Goal: Information Seeking & Learning: Compare options

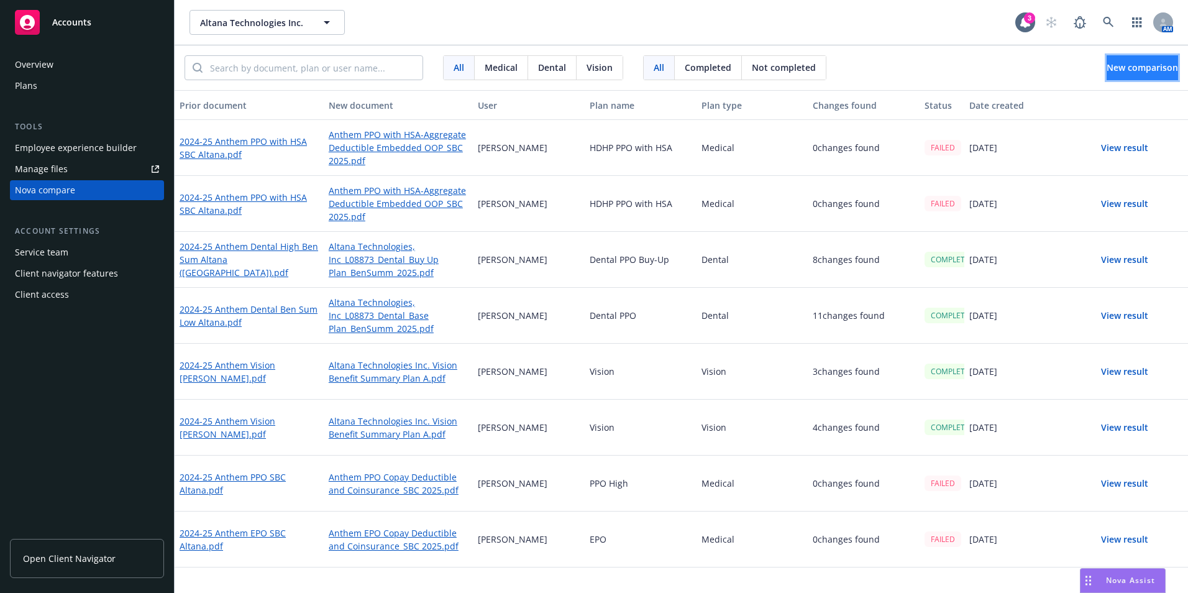
click at [1116, 72] on span "New comparison" at bounding box center [1141, 67] width 71 height 12
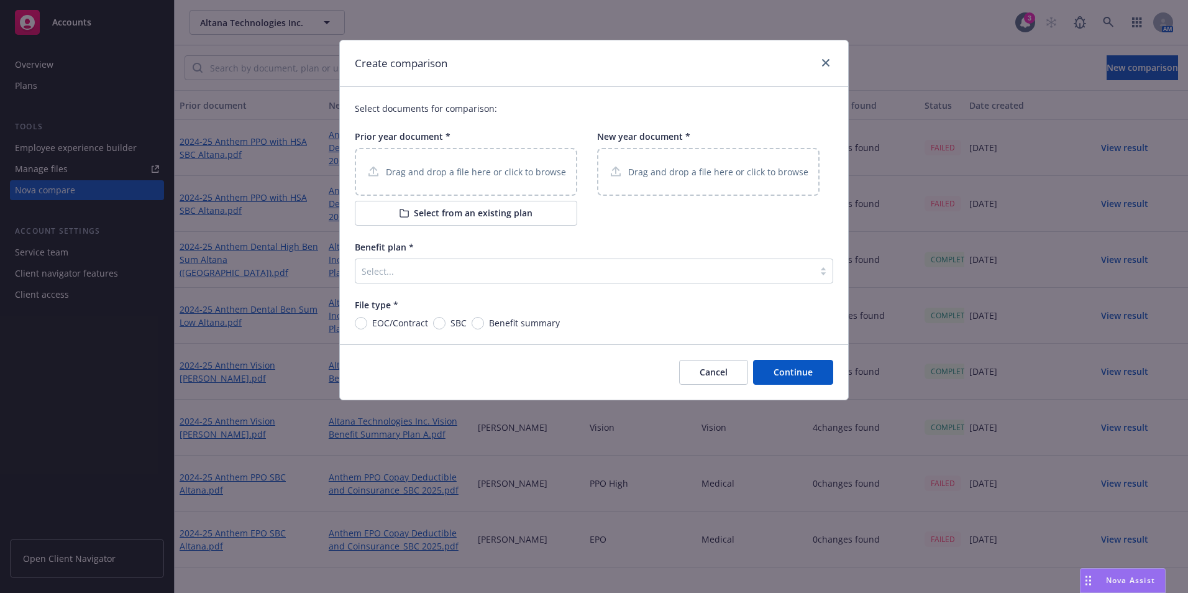
click at [431, 215] on button "Select from an existing plan" at bounding box center [466, 213] width 222 height 25
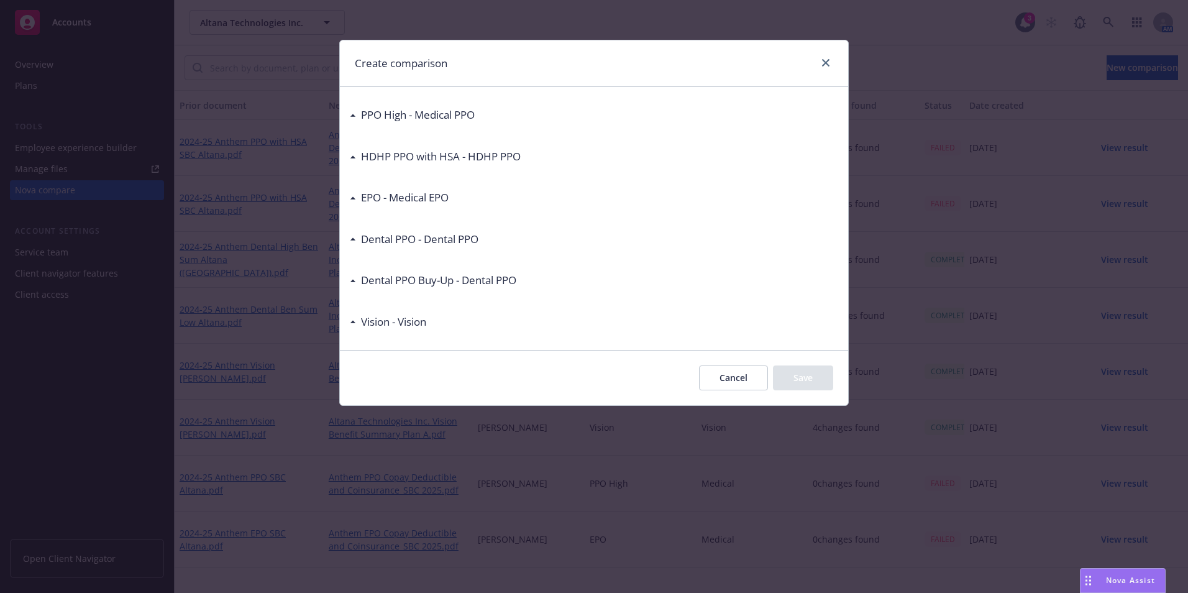
click at [369, 118] on h3 "PPO High - Medical PPO" at bounding box center [418, 115] width 114 height 16
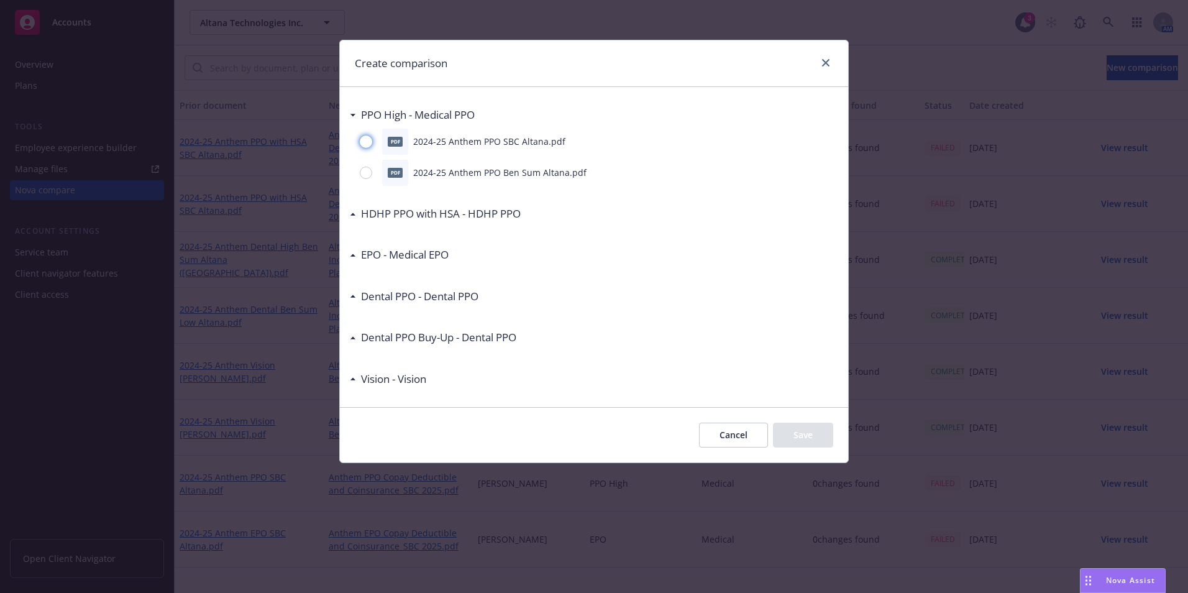
click at [371, 138] on input "radio" at bounding box center [366, 141] width 12 height 12
radio input "true"
click at [817, 445] on button "Save" at bounding box center [803, 434] width 60 height 25
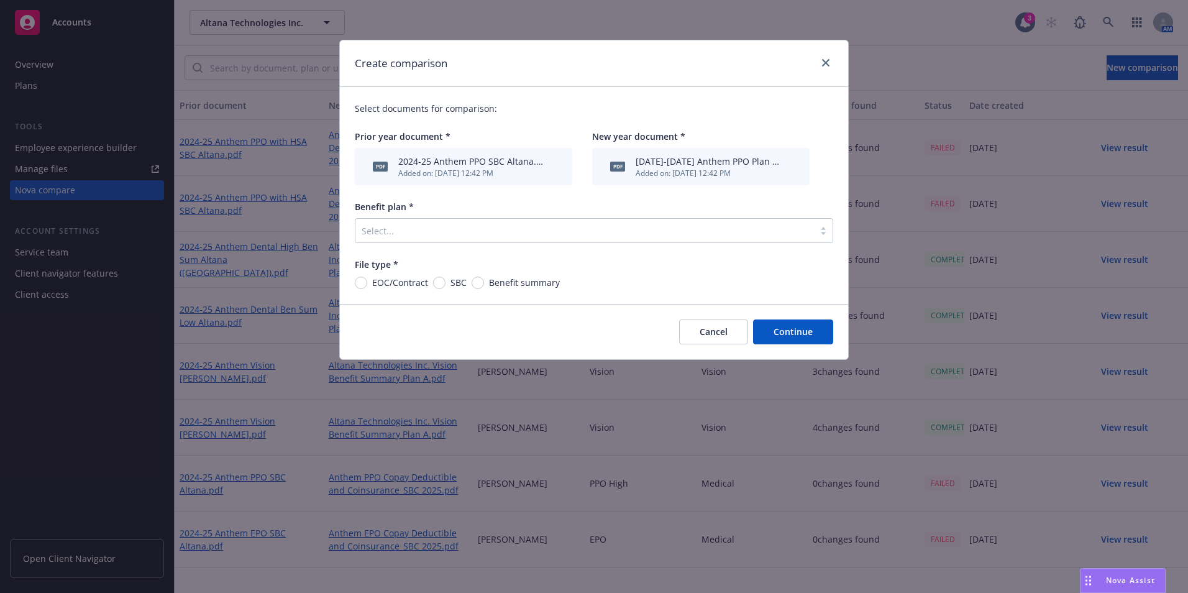
click at [581, 227] on div at bounding box center [585, 230] width 446 height 15
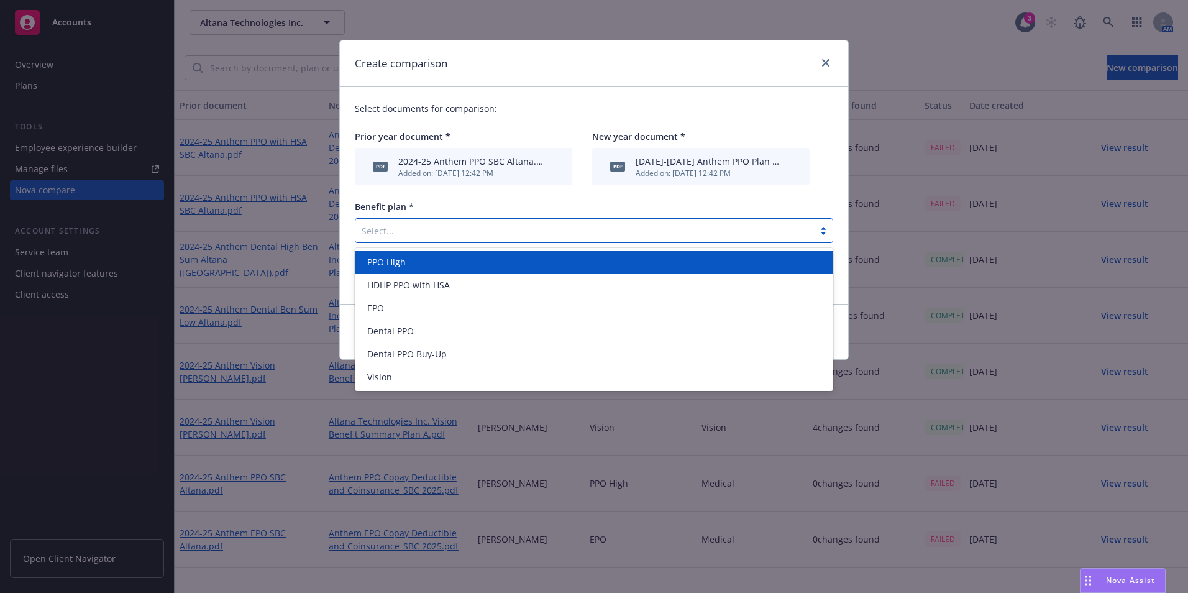
click at [424, 270] on div "PPO High" at bounding box center [594, 261] width 478 height 23
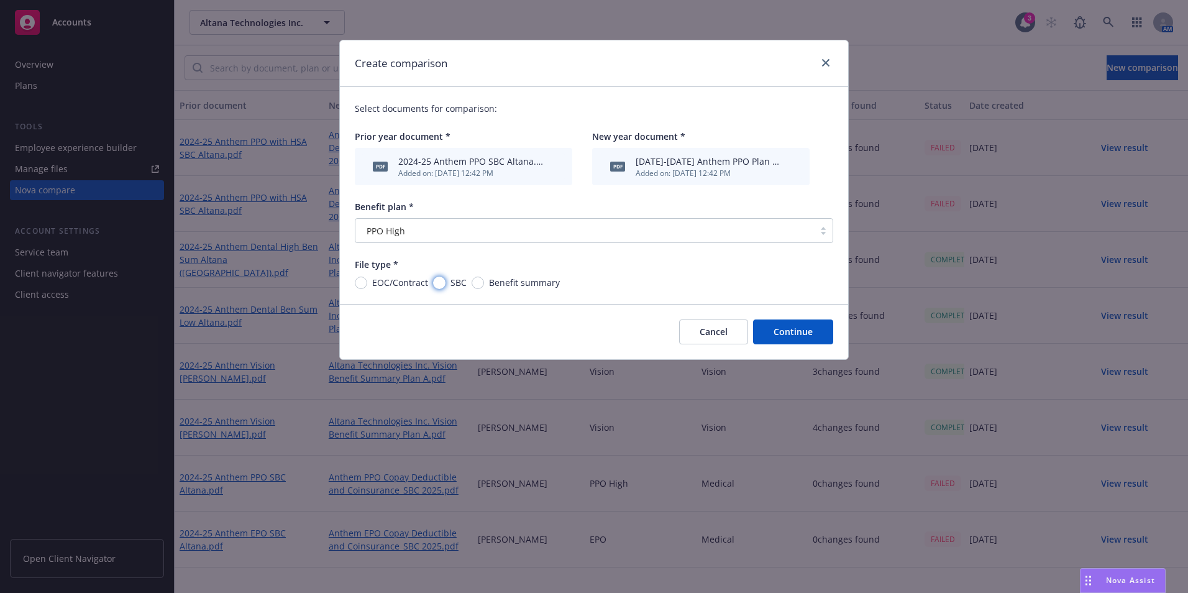
click at [439, 286] on input "SBC" at bounding box center [439, 282] width 12 height 12
radio input "true"
click at [767, 332] on button "Continue" at bounding box center [793, 331] width 80 height 25
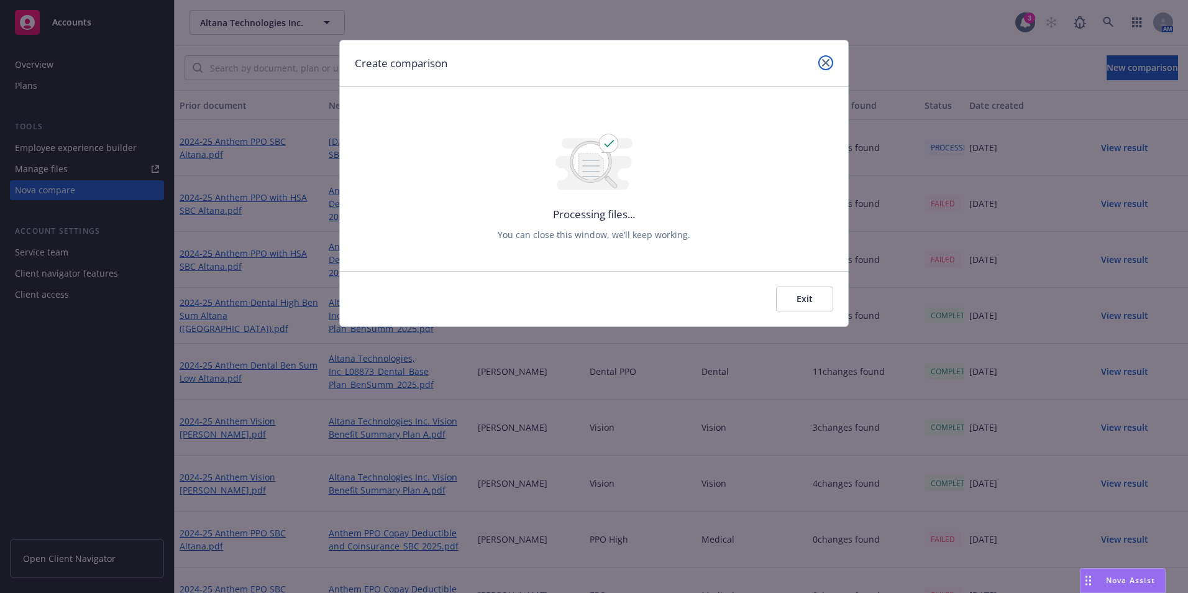
click at [822, 61] on icon "close" at bounding box center [825, 62] width 7 height 7
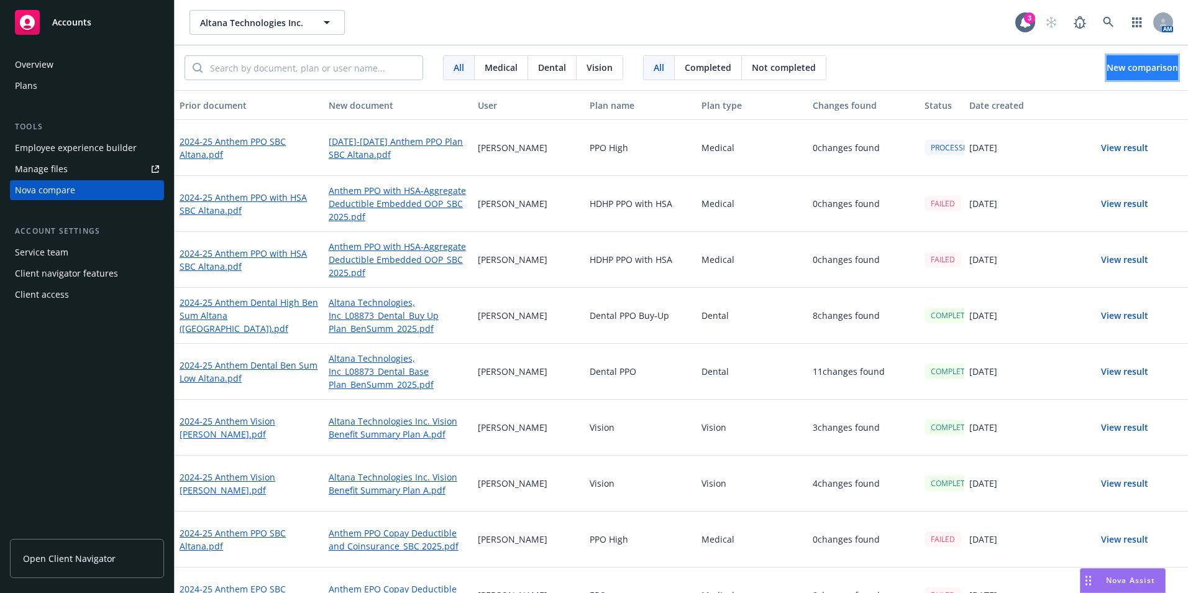
click at [1106, 68] on span "New comparison" at bounding box center [1141, 67] width 71 height 12
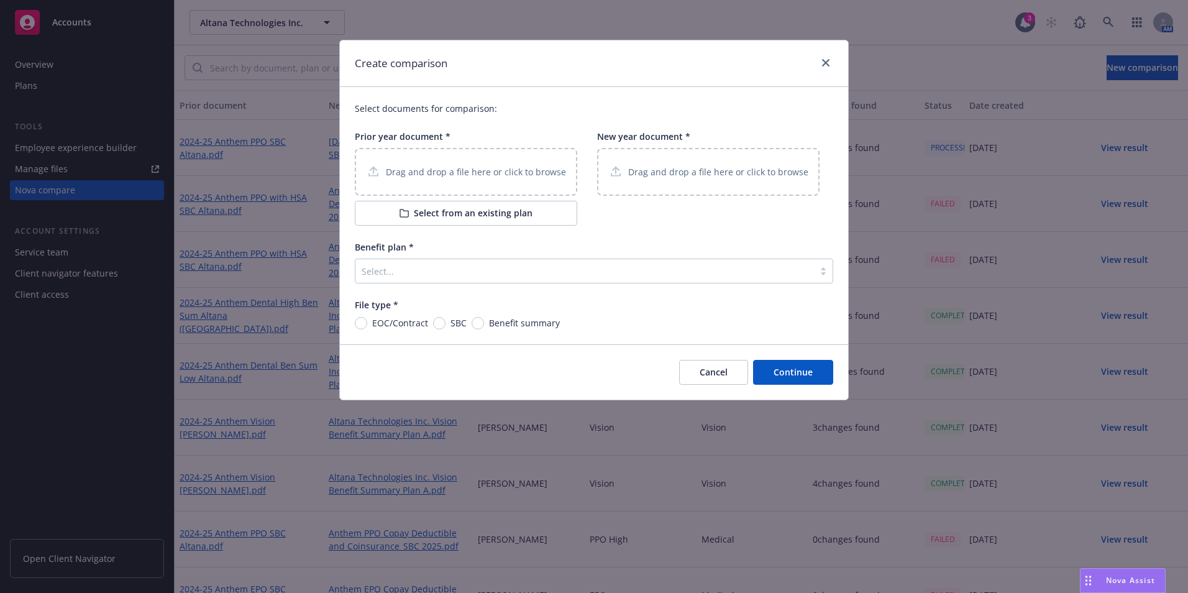
click at [499, 165] on p "Drag and drop a file here or click to browse" at bounding box center [476, 171] width 180 height 13
click at [462, 176] on p "Drag and drop a file here or click to browse" at bounding box center [476, 171] width 180 height 13
click at [475, 216] on button "Select from an existing plan" at bounding box center [466, 213] width 222 height 25
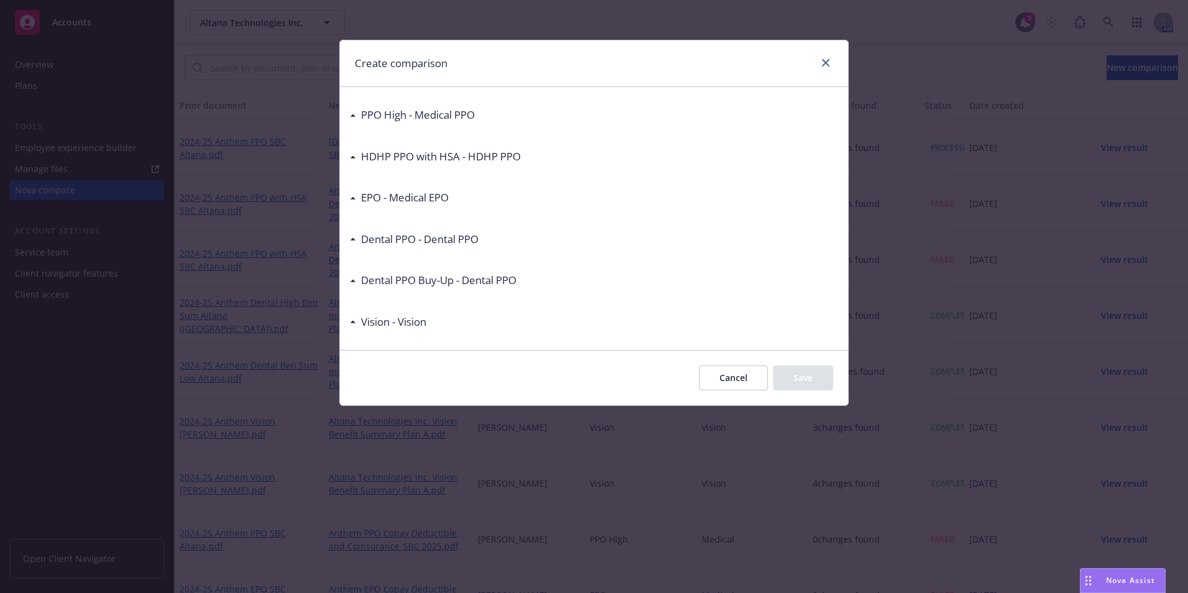
click at [355, 117] on div "PPO High - Medical PPO" at bounding box center [412, 115] width 125 height 16
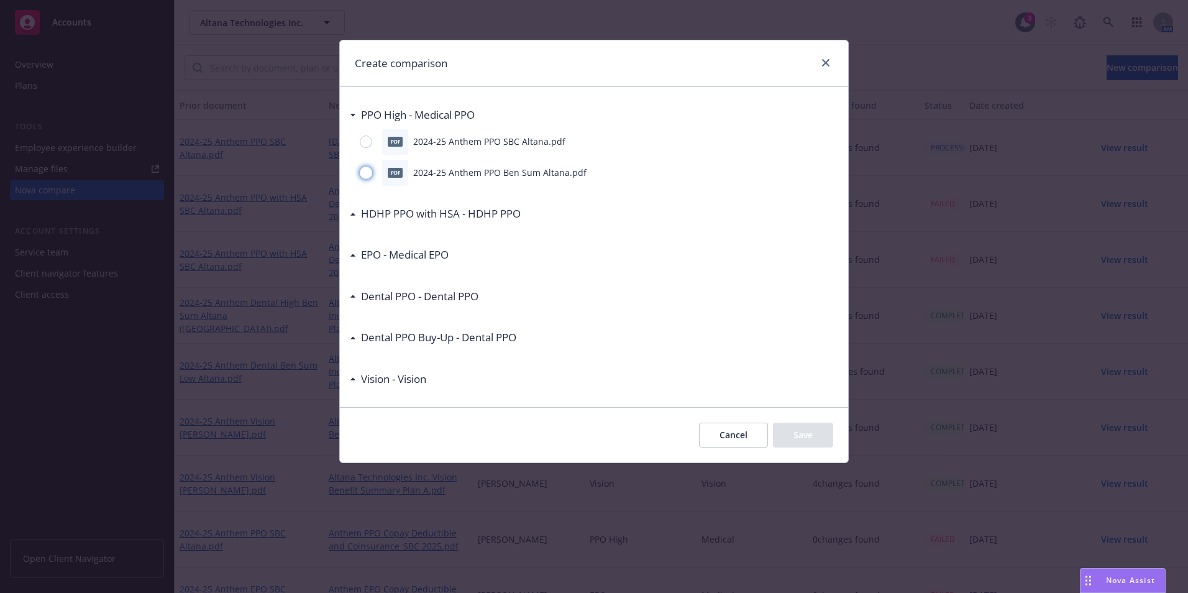
click at [368, 173] on input "radio" at bounding box center [366, 172] width 12 height 12
radio input "true"
drag, startPoint x: 802, startPoint y: 436, endPoint x: 815, endPoint y: 422, distance: 18.9
click at [801, 432] on button "Save" at bounding box center [803, 434] width 60 height 25
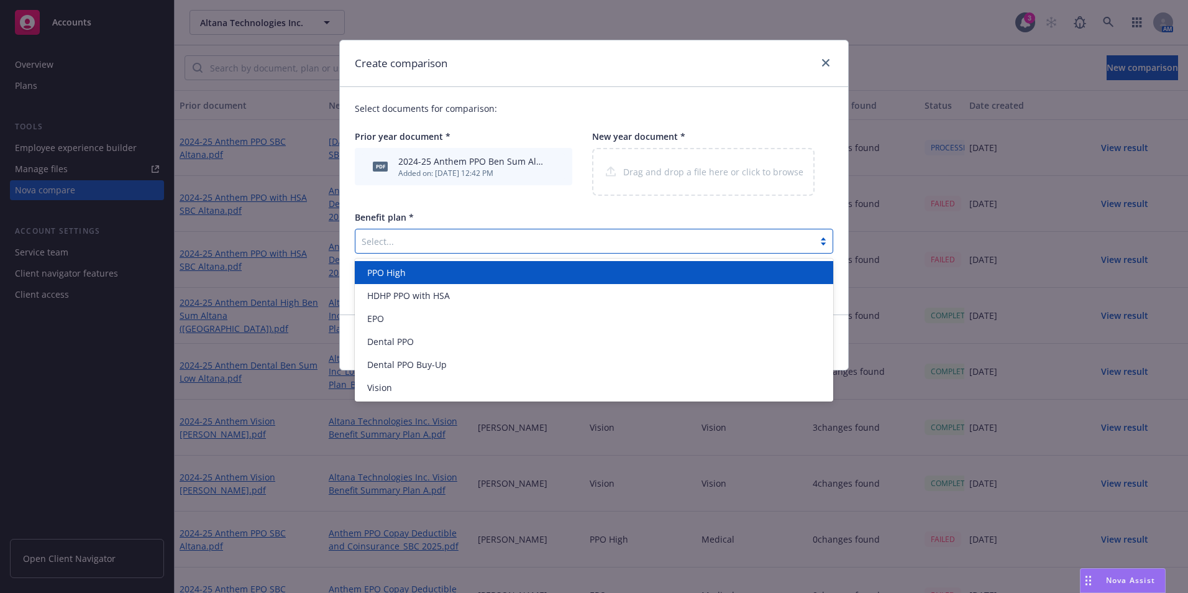
click at [569, 235] on div at bounding box center [585, 241] width 446 height 15
click at [533, 273] on div "PPO High" at bounding box center [593, 272] width 463 height 13
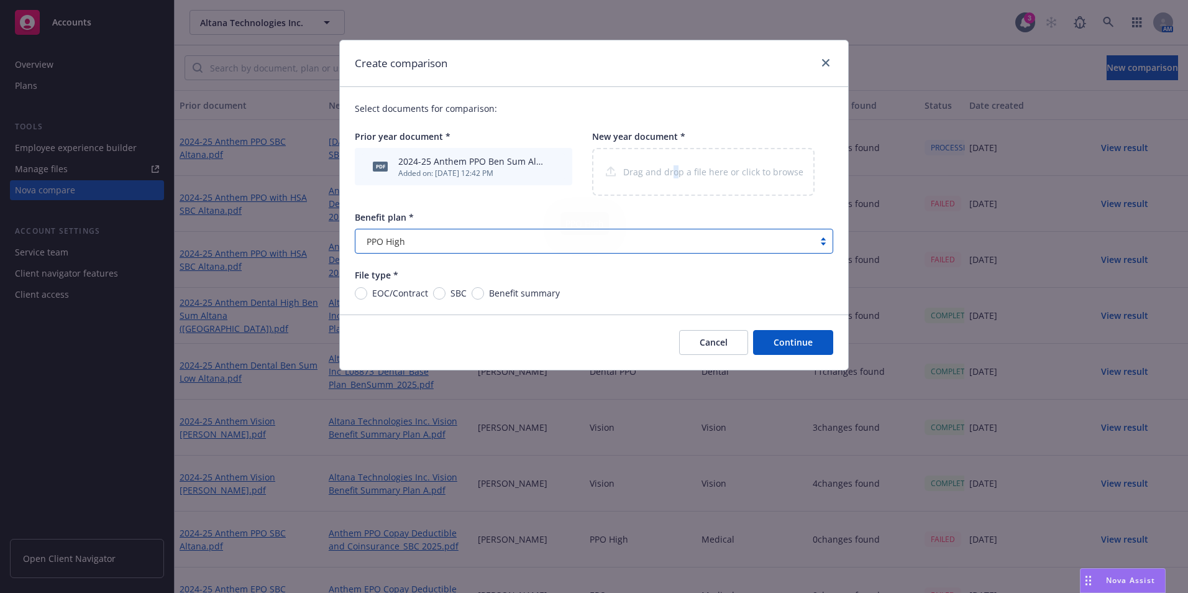
click at [675, 175] on div "Drag and drop a file here or click to browse" at bounding box center [703, 172] width 222 height 48
click at [442, 163] on div "2024-25 Anthem PPO Ben Sum Altana.pdf" at bounding box center [471, 161] width 147 height 13
click at [558, 166] on button "archive file" at bounding box center [553, 166] width 12 height 12
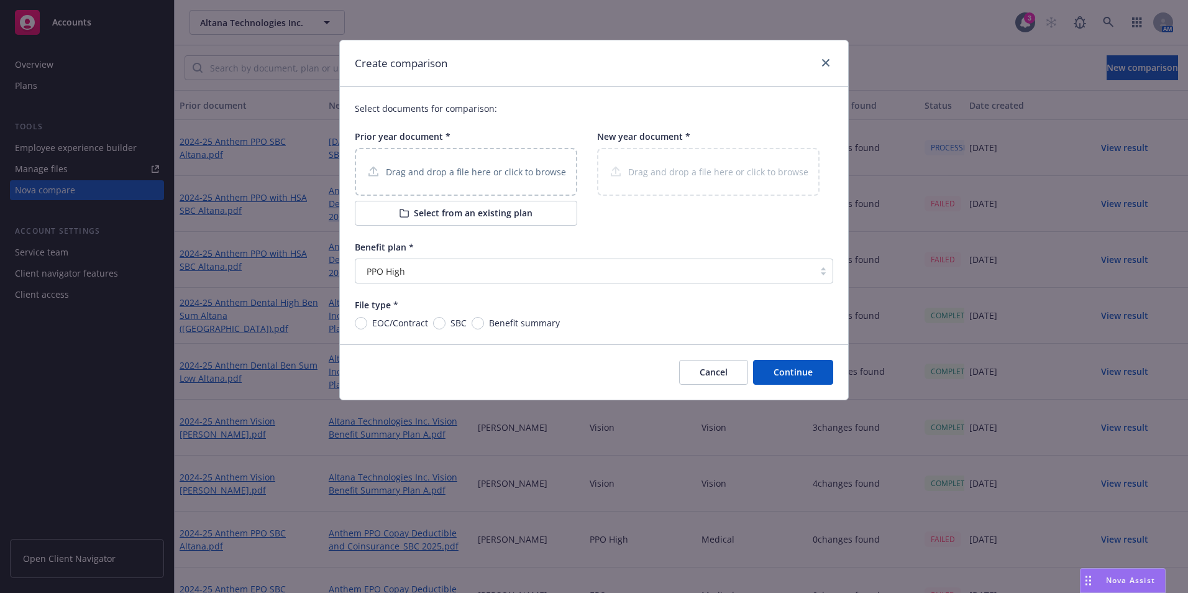
click at [447, 213] on button "Select from an existing plan" at bounding box center [466, 213] width 222 height 25
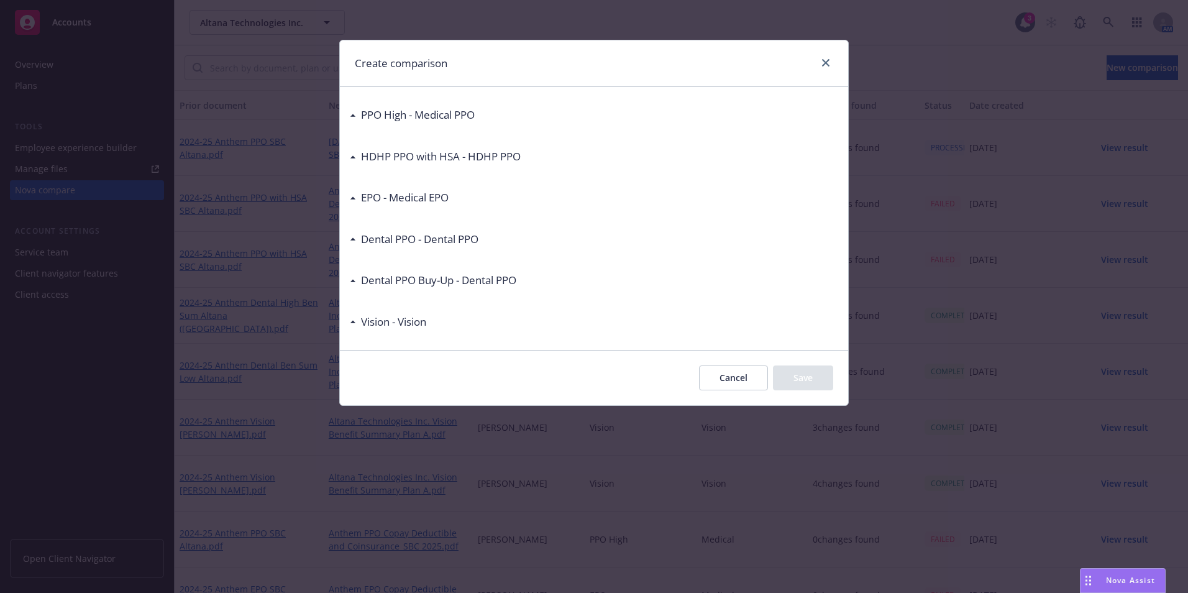
click at [357, 151] on div "HDHP PPO with HSA - HDHP PPO" at bounding box center [438, 156] width 165 height 16
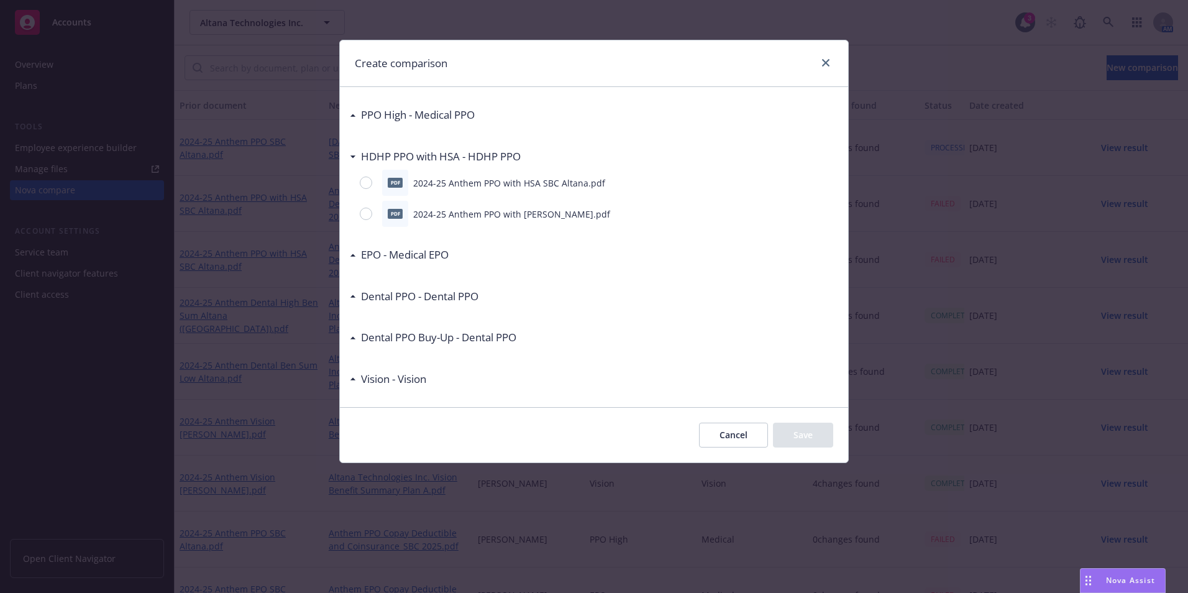
drag, startPoint x: 380, startPoint y: 184, endPoint x: 388, endPoint y: 184, distance: 8.1
click at [383, 184] on div "pdf 2024-25 Anthem PPO with HSA SBC Altana.pdf" at bounding box center [594, 183] width 488 height 26
click at [364, 189] on div at bounding box center [368, 182] width 17 height 12
click at [364, 189] on input "radio" at bounding box center [366, 182] width 12 height 12
radio input "true"
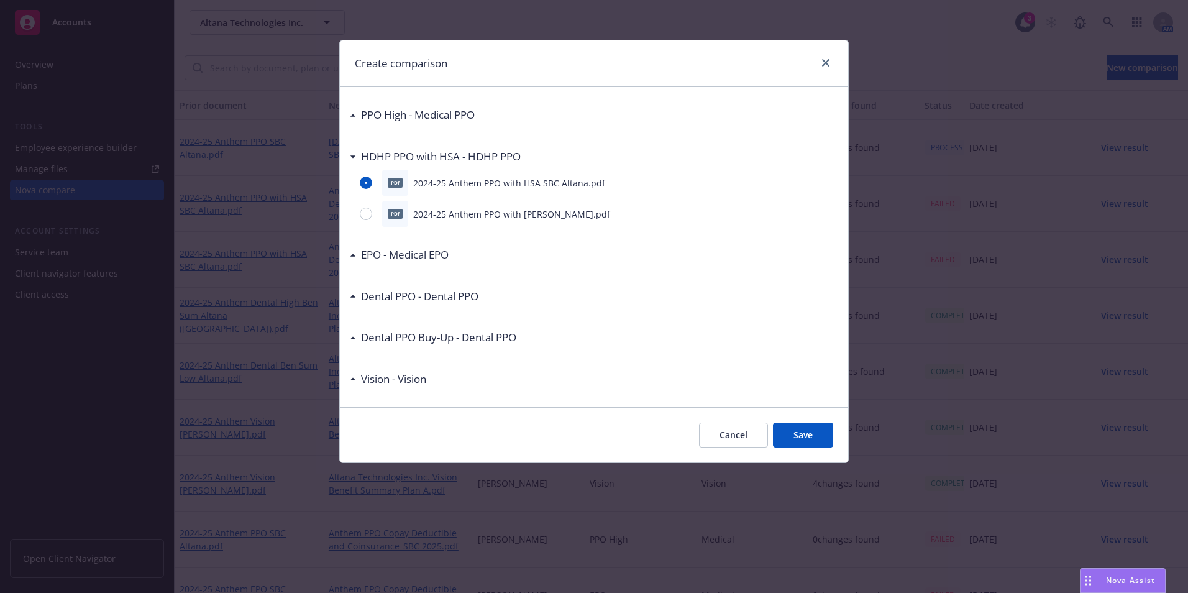
click at [816, 434] on button "Save" at bounding box center [803, 434] width 60 height 25
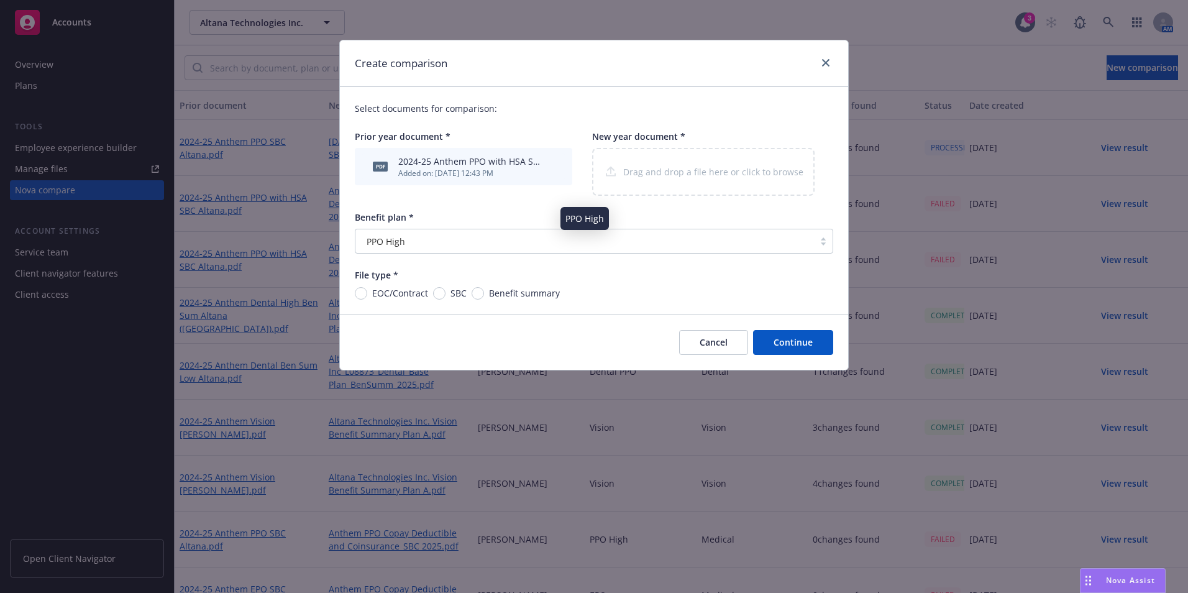
click at [437, 240] on div "PPO High" at bounding box center [585, 241] width 446 height 13
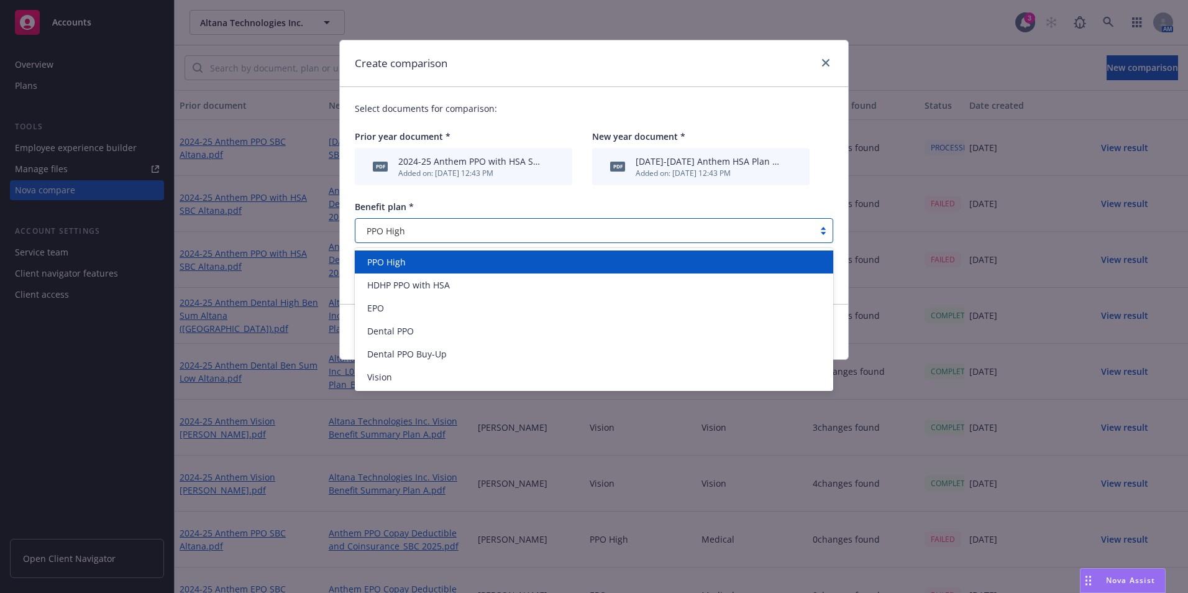
click at [697, 163] on div "[DATE]-[DATE] Anthem HSA Plan SBC Altana.pdf" at bounding box center [708, 161] width 147 height 13
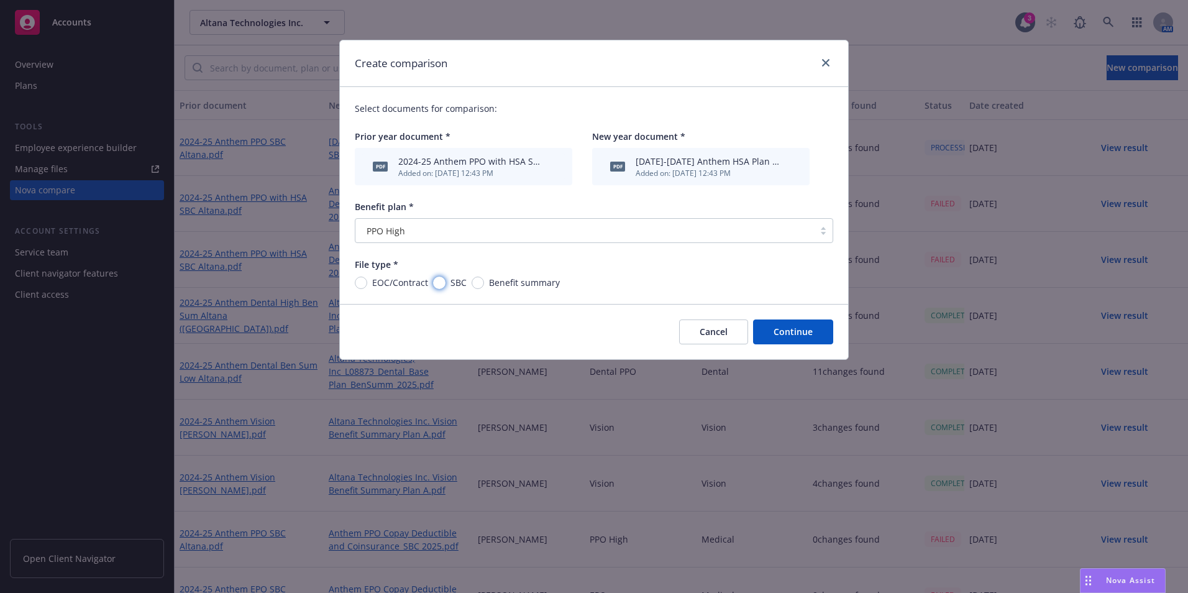
click at [442, 282] on input "SBC" at bounding box center [439, 282] width 12 height 12
radio input "true"
click at [673, 234] on div "PPO High" at bounding box center [585, 230] width 446 height 13
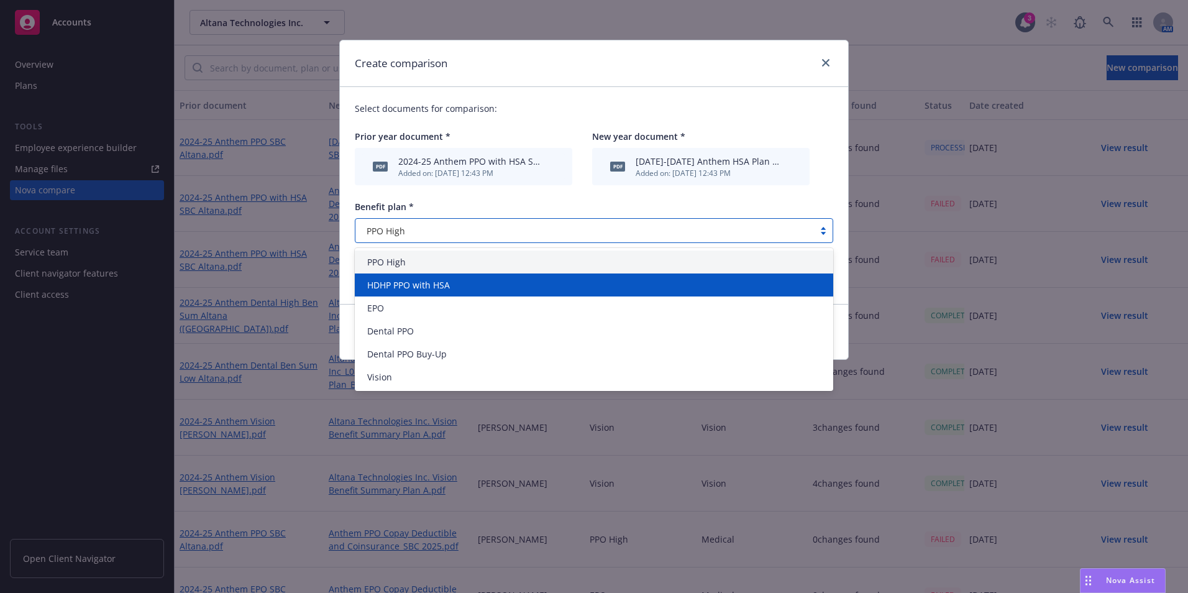
click at [601, 287] on div "HDHP PPO with HSA" at bounding box center [593, 284] width 463 height 13
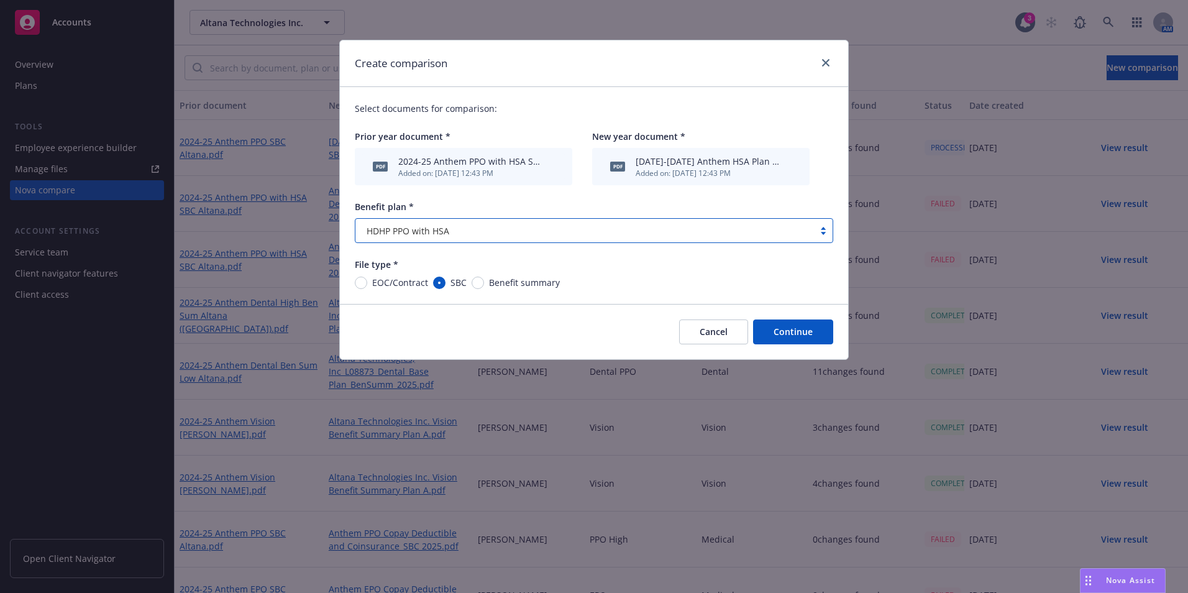
click at [814, 333] on button "Continue" at bounding box center [793, 331] width 80 height 25
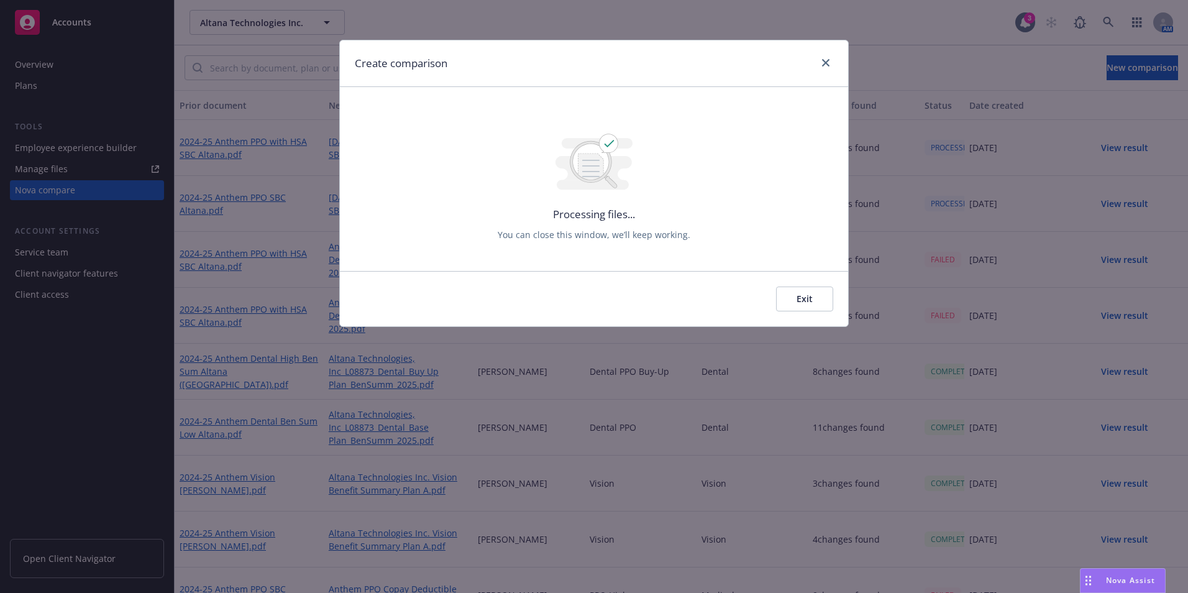
click at [824, 53] on div "Create comparison" at bounding box center [594, 63] width 508 height 47
click at [821, 60] on link "close" at bounding box center [825, 62] width 15 height 15
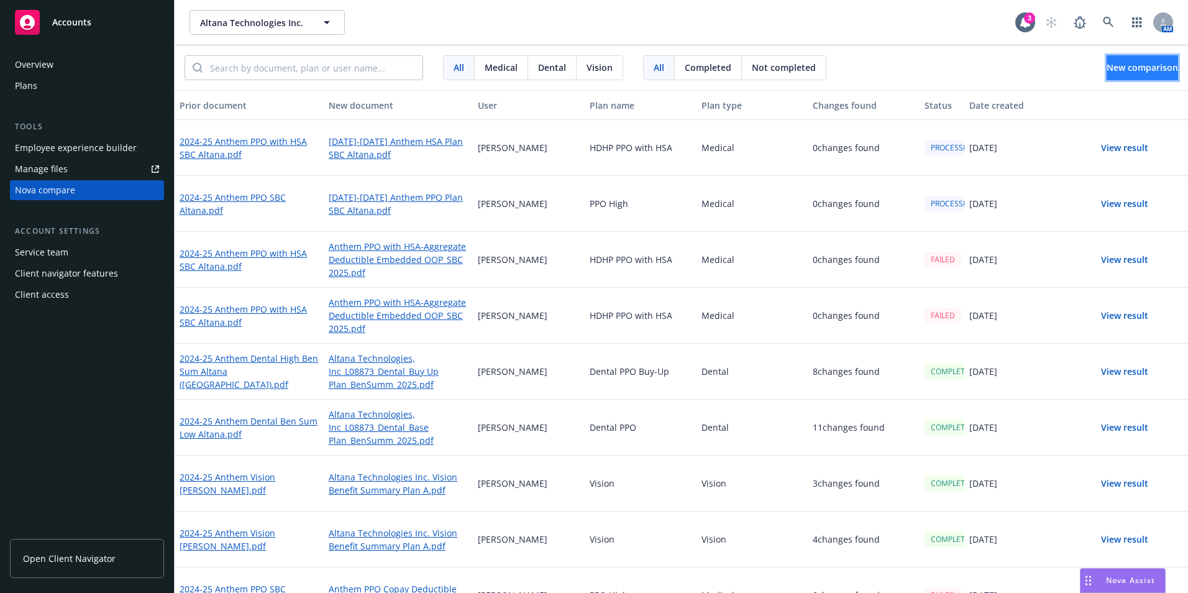
click at [1122, 65] on span "New comparison" at bounding box center [1141, 67] width 71 height 12
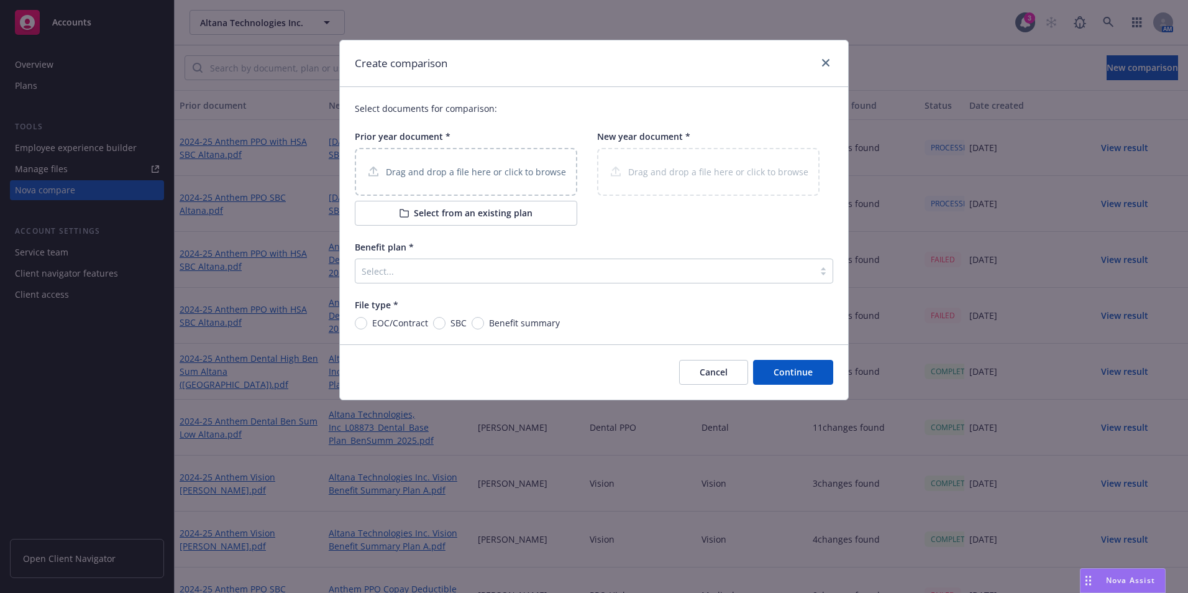
click at [493, 185] on div "Drag and drop a file here or click to browse" at bounding box center [466, 172] width 222 height 48
click at [471, 211] on button "Select from an existing plan" at bounding box center [466, 213] width 222 height 25
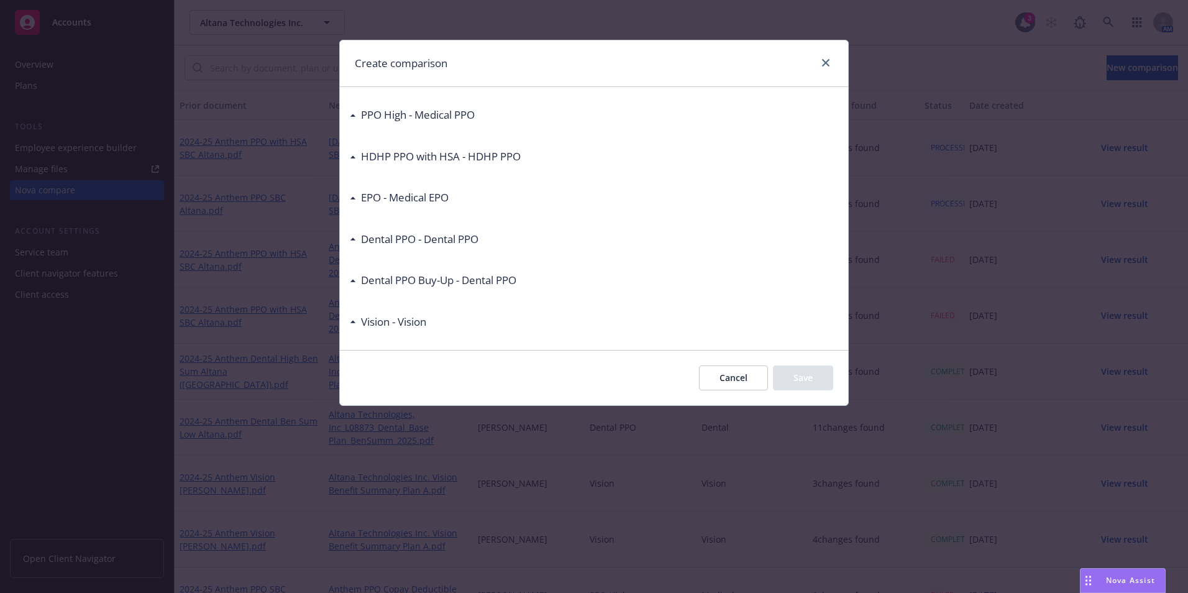
click at [363, 193] on h3 "EPO - Medical EPO" at bounding box center [405, 197] width 88 height 16
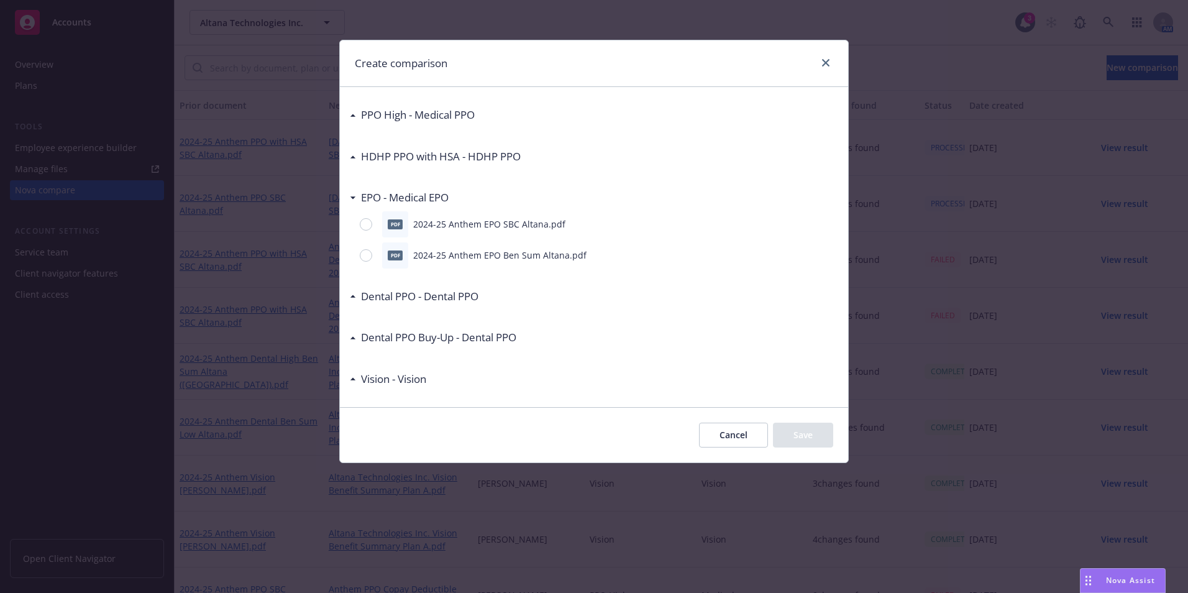
click at [368, 218] on div at bounding box center [368, 224] width 17 height 12
click at [368, 218] on input "radio" at bounding box center [366, 224] width 12 height 12
radio input "true"
click at [780, 430] on button "Save" at bounding box center [803, 434] width 60 height 25
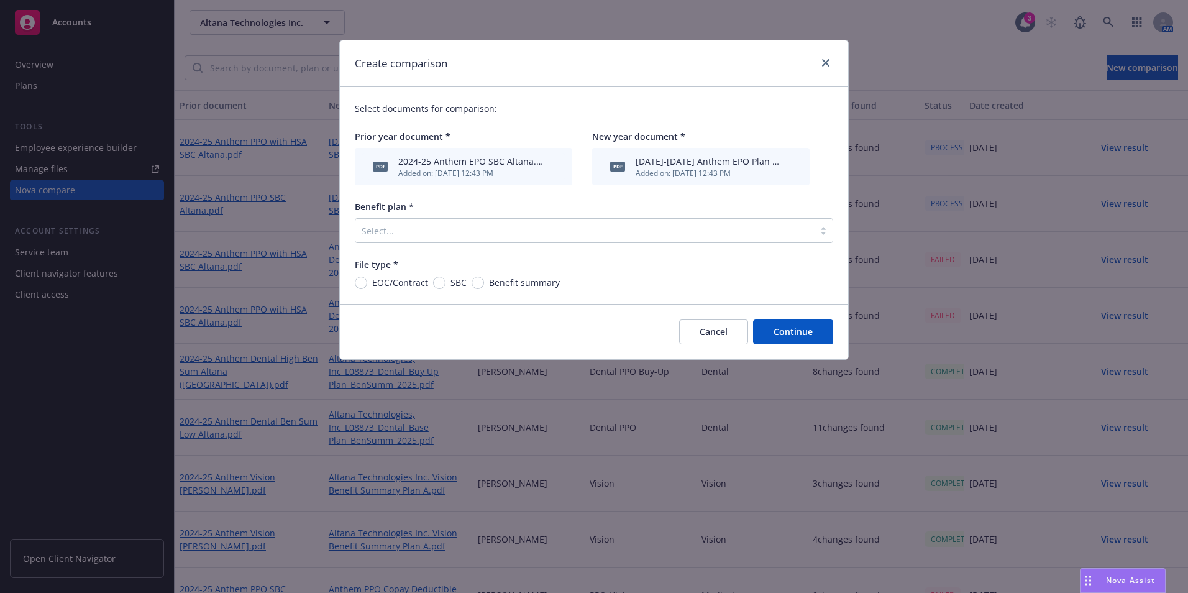
click at [425, 233] on div at bounding box center [585, 230] width 446 height 15
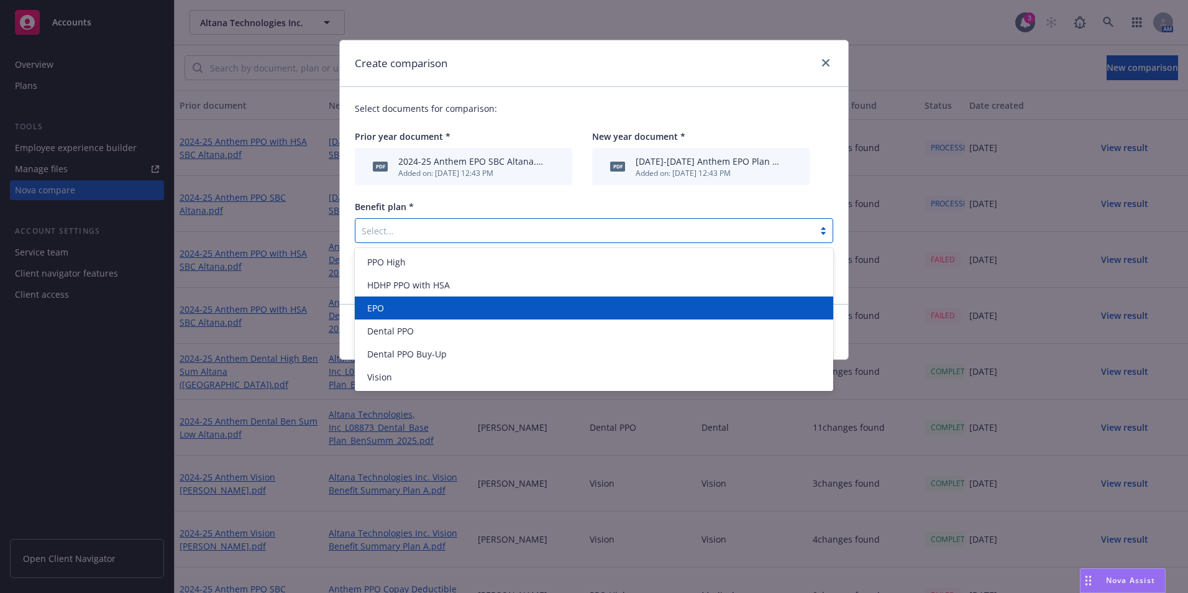
click at [421, 303] on div "EPO" at bounding box center [593, 307] width 463 height 13
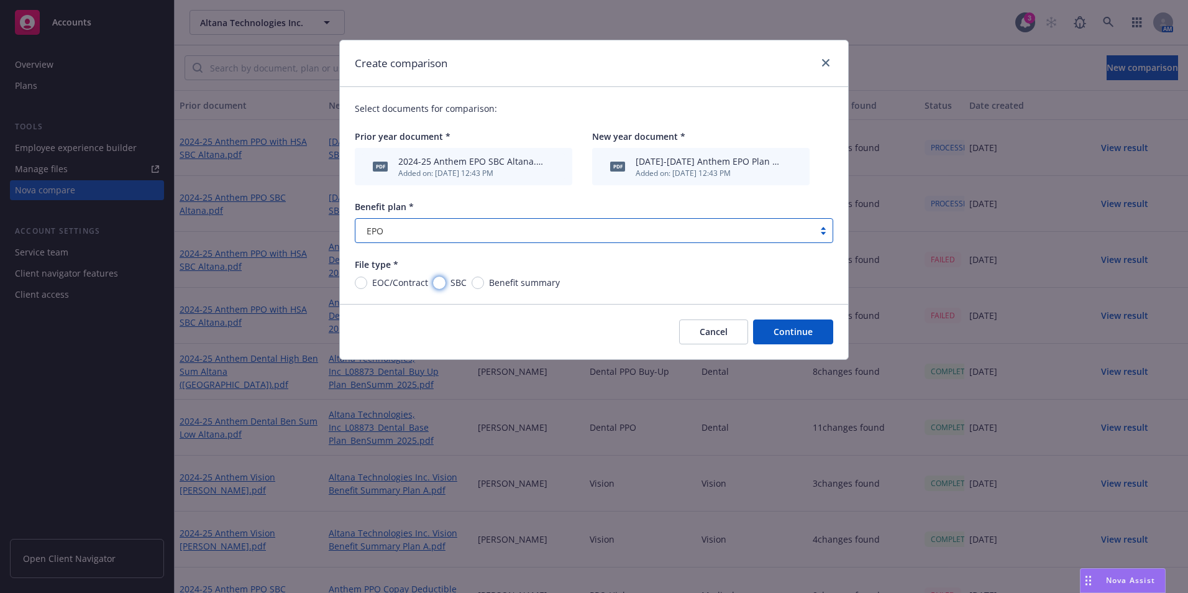
click at [434, 283] on input "SBC" at bounding box center [439, 282] width 12 height 12
radio input "true"
click at [797, 337] on button "Continue" at bounding box center [793, 331] width 80 height 25
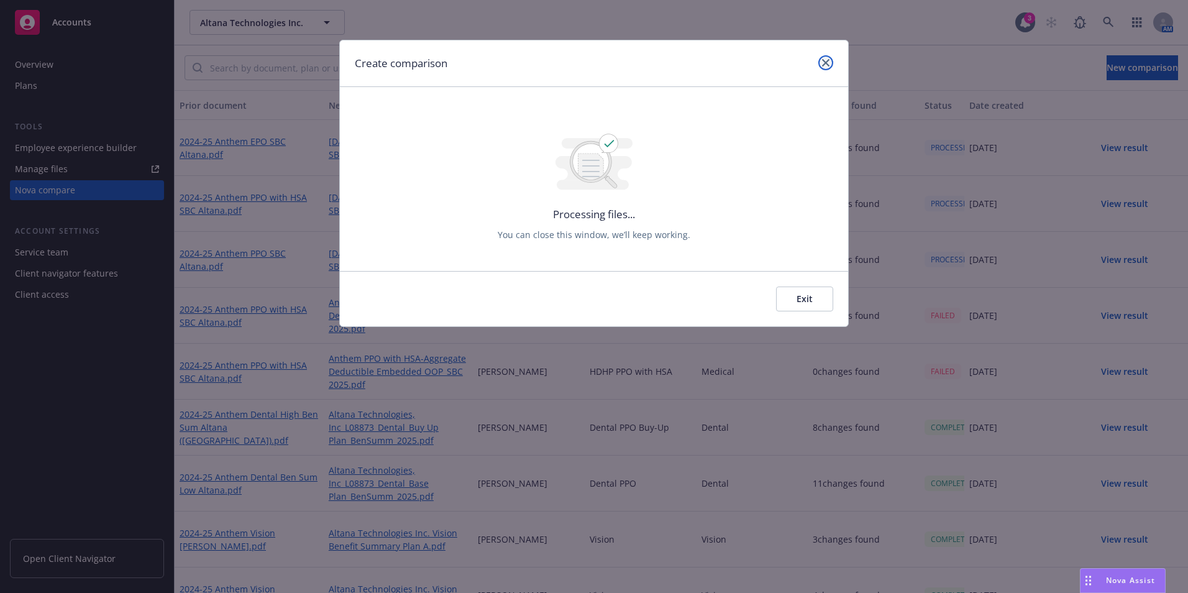
click at [821, 66] on link "close" at bounding box center [825, 62] width 15 height 15
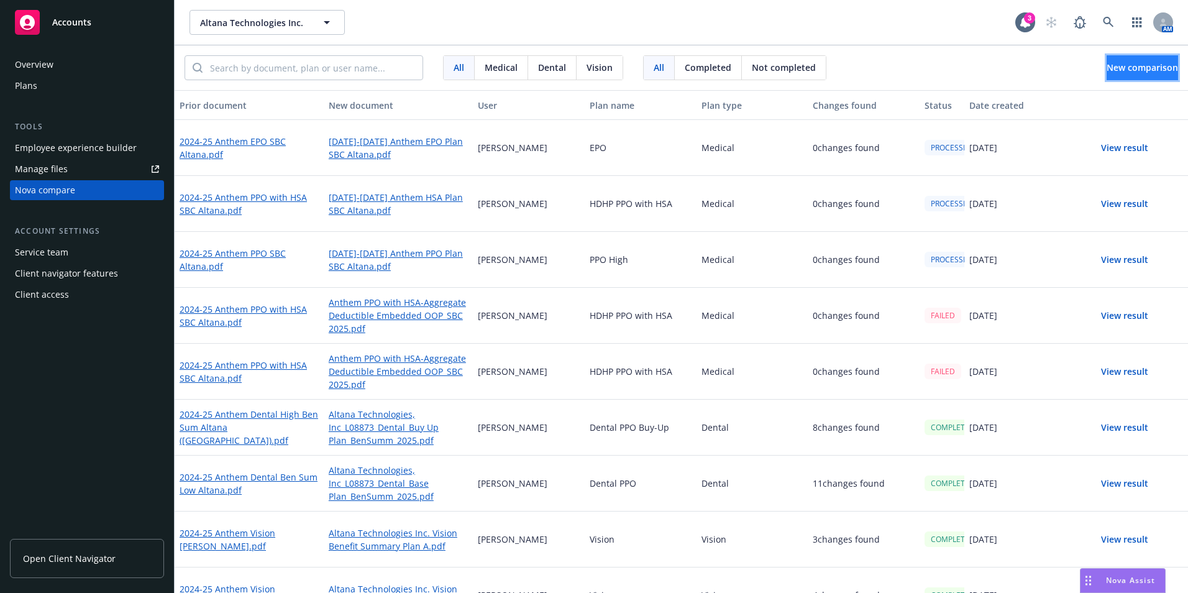
click at [1163, 68] on button "New comparison" at bounding box center [1141, 67] width 71 height 25
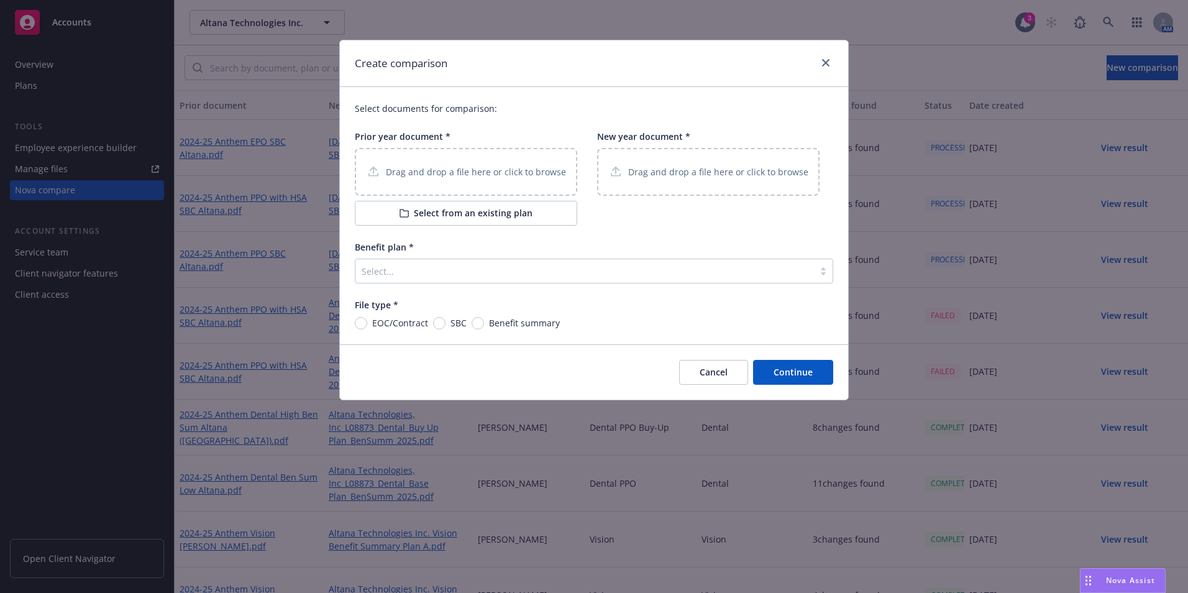
click at [494, 163] on div "Drag and drop a file here or click to browse" at bounding box center [466, 172] width 222 height 48
click at [478, 209] on button "Select from an existing plan" at bounding box center [466, 213] width 222 height 25
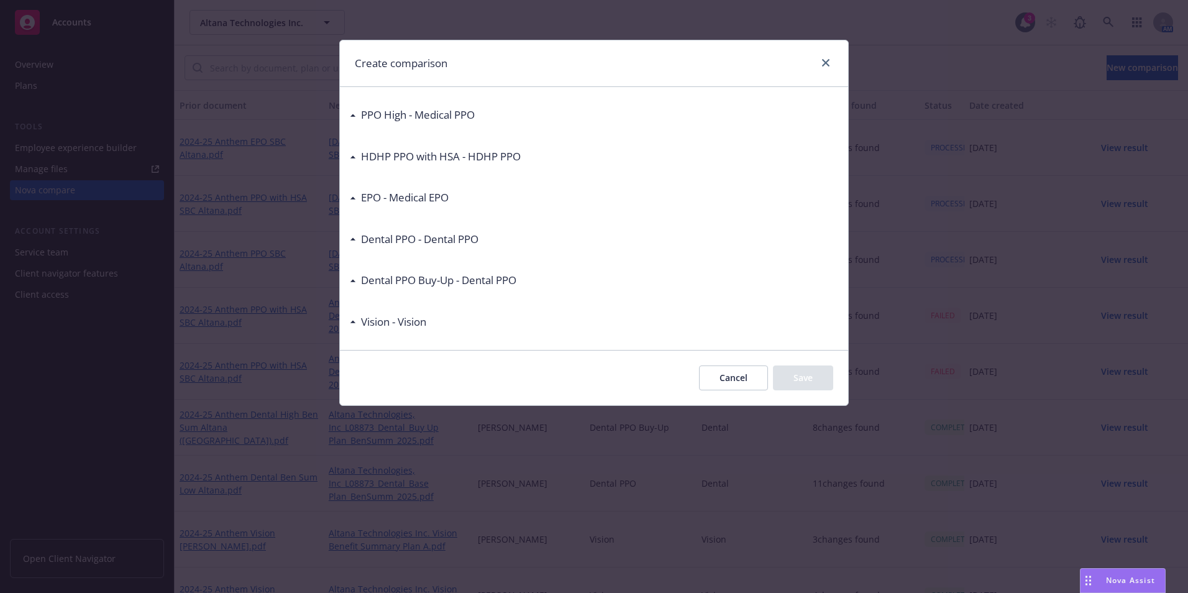
click at [360, 244] on div "Dental PPO - Dental PPO" at bounding box center [417, 239] width 122 height 16
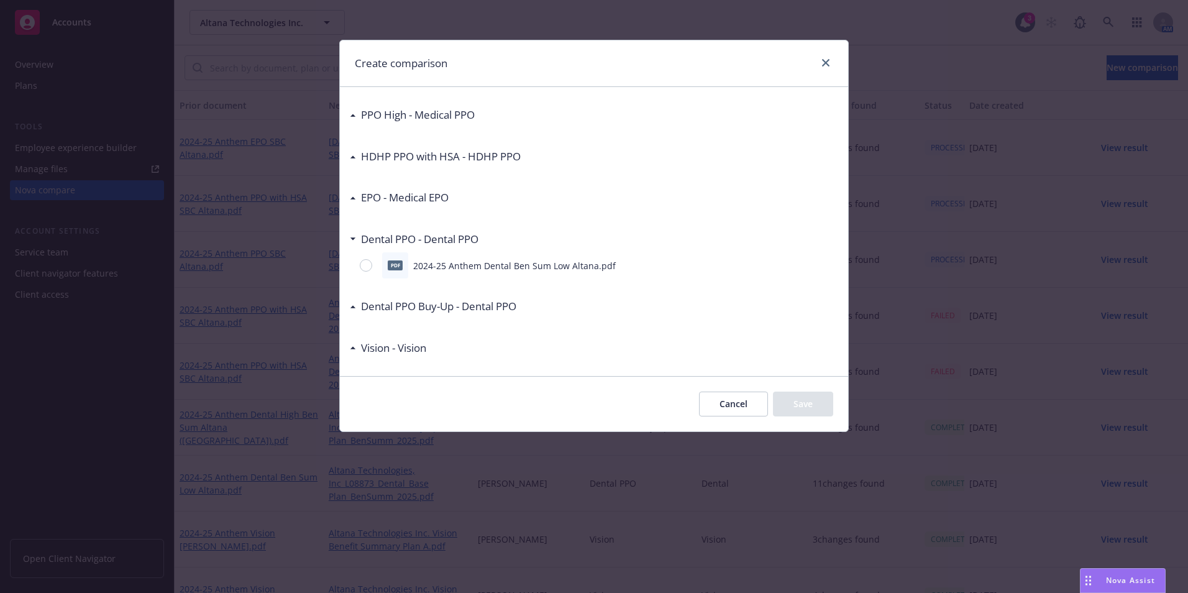
click at [381, 266] on div "pdf 2024-25 Anthem Dental Ben Sum Low Altana.pdf" at bounding box center [594, 265] width 488 height 26
click at [366, 265] on input "radio" at bounding box center [366, 265] width 12 height 12
radio input "true"
click at [798, 402] on button "Save" at bounding box center [803, 403] width 60 height 25
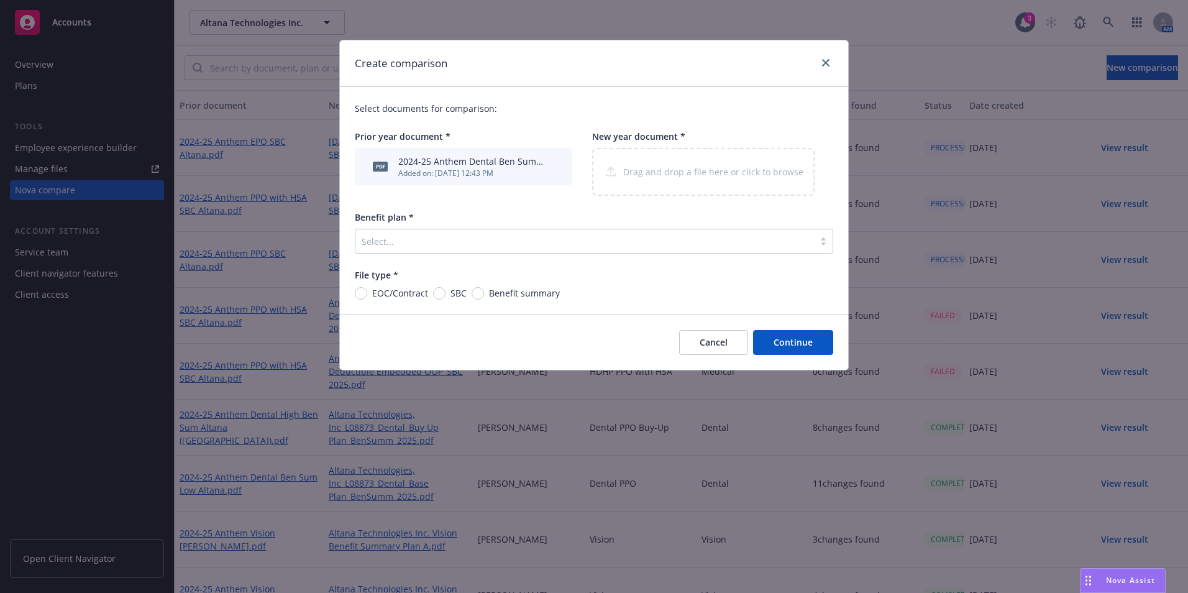
click at [657, 240] on div at bounding box center [585, 241] width 446 height 15
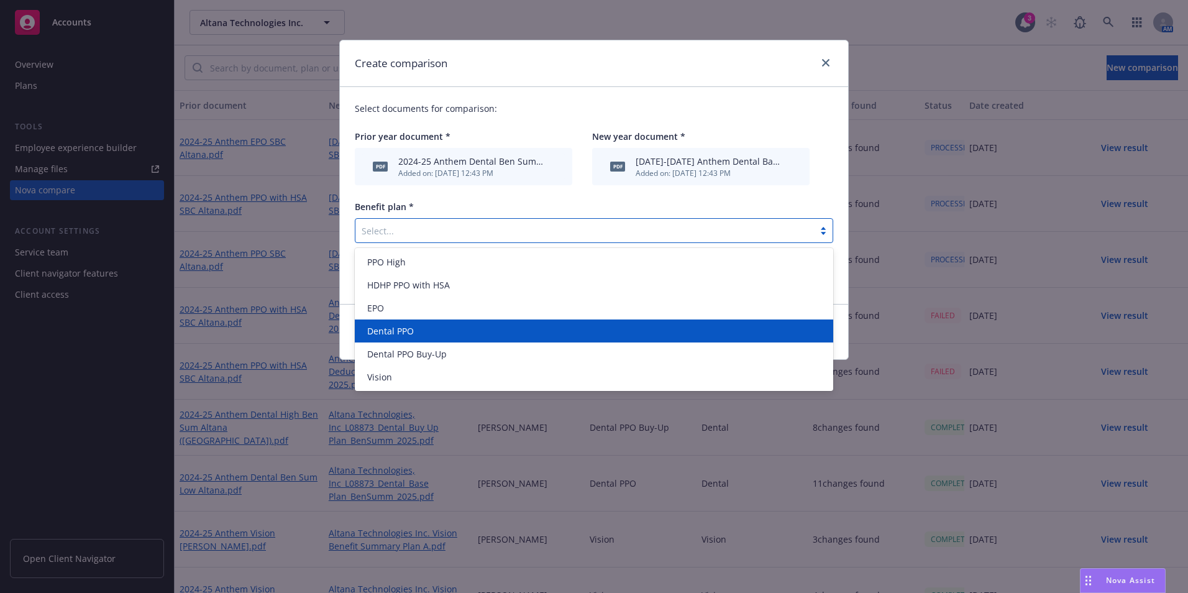
click at [552, 332] on div "Dental PPO" at bounding box center [593, 330] width 463 height 13
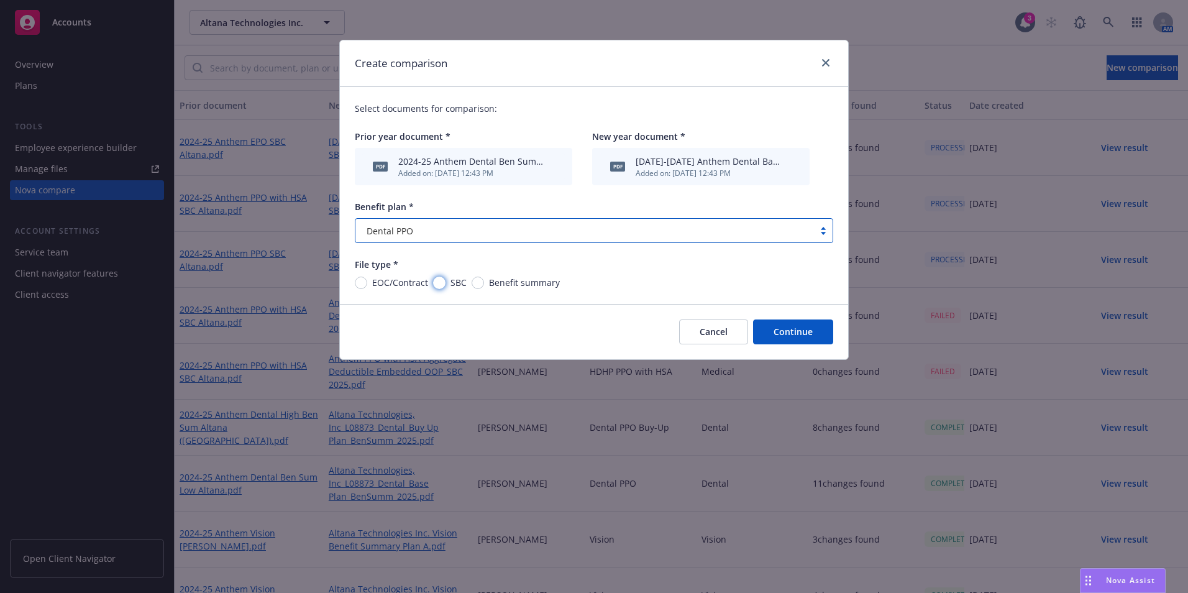
click at [442, 280] on input "SBC" at bounding box center [439, 282] width 12 height 12
radio input "true"
click at [799, 327] on button "Continue" at bounding box center [793, 331] width 80 height 25
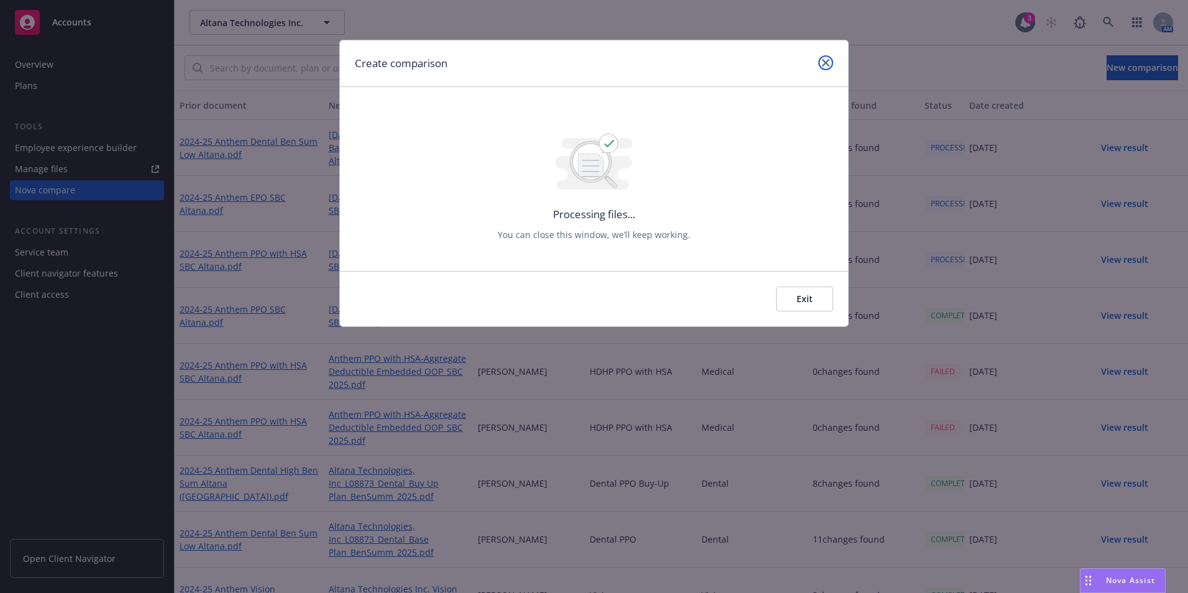
click at [820, 62] on link "close" at bounding box center [825, 62] width 15 height 15
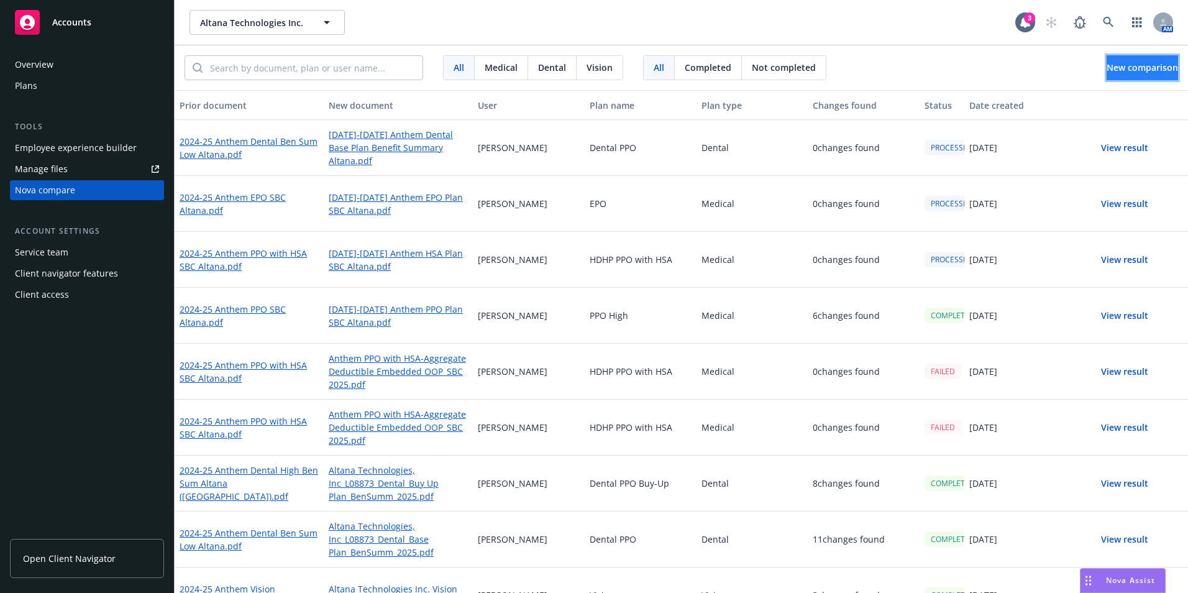
click at [1111, 68] on span "New comparison" at bounding box center [1141, 67] width 71 height 12
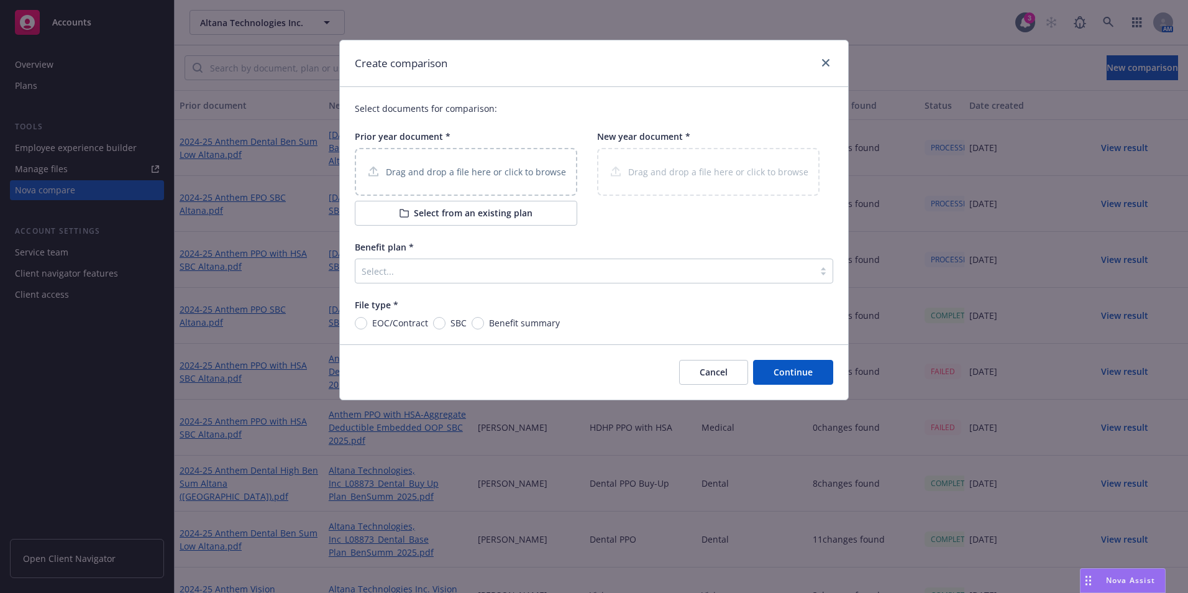
click at [453, 217] on button "Select from an existing plan" at bounding box center [466, 213] width 222 height 25
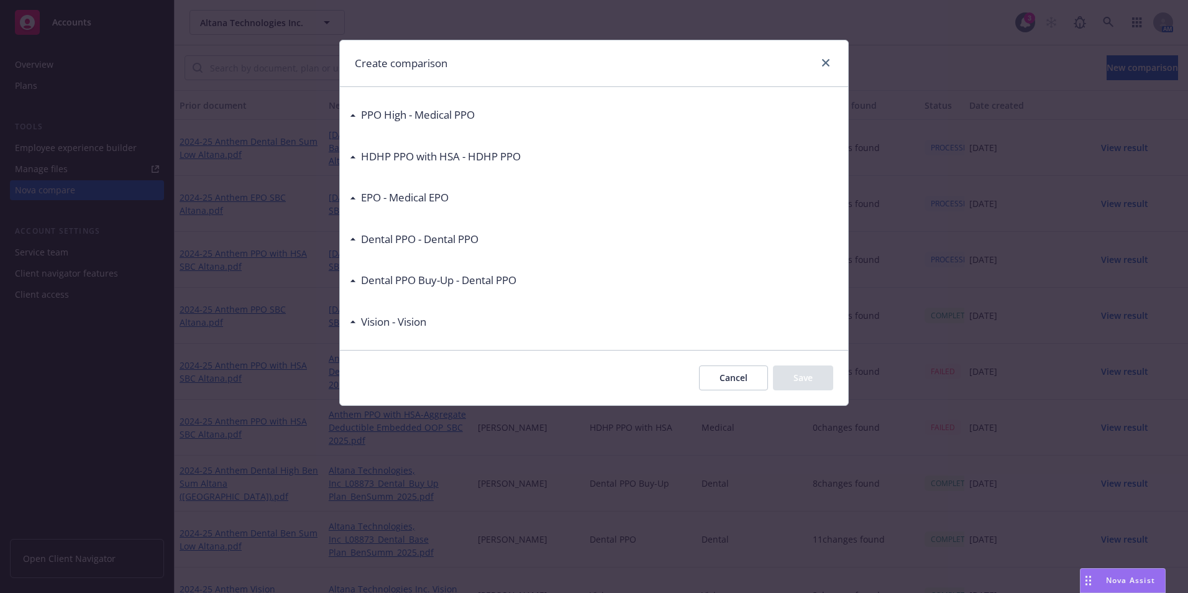
drag, startPoint x: 354, startPoint y: 278, endPoint x: 372, endPoint y: 278, distance: 18.0
click at [361, 278] on div "Dental PPO Buy-Up - Dental PPO" at bounding box center [433, 280] width 166 height 16
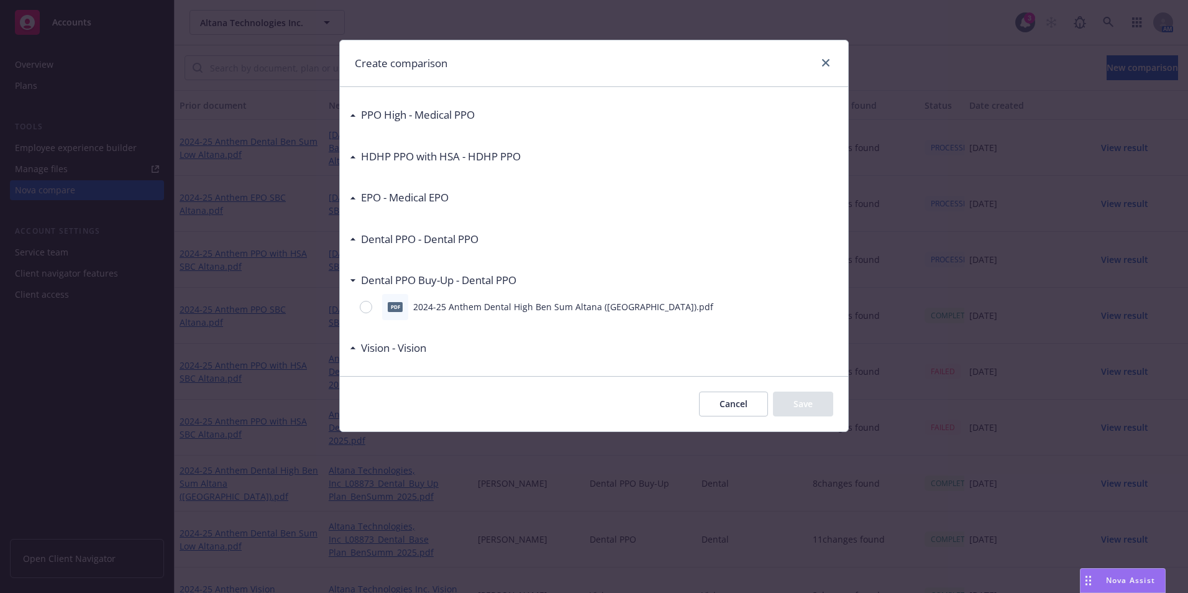
click at [358, 308] on div "pdf 2024-25 Anthem Dental High Ben Sum Altana ([GEOGRAPHIC_DATA]).pdf" at bounding box center [594, 307] width 488 height 26
drag, startPoint x: 364, startPoint y: 306, endPoint x: 416, endPoint y: 312, distance: 52.6
click at [366, 306] on input "radio" at bounding box center [366, 307] width 12 height 12
radio input "true"
click at [817, 403] on button "Save" at bounding box center [803, 403] width 60 height 25
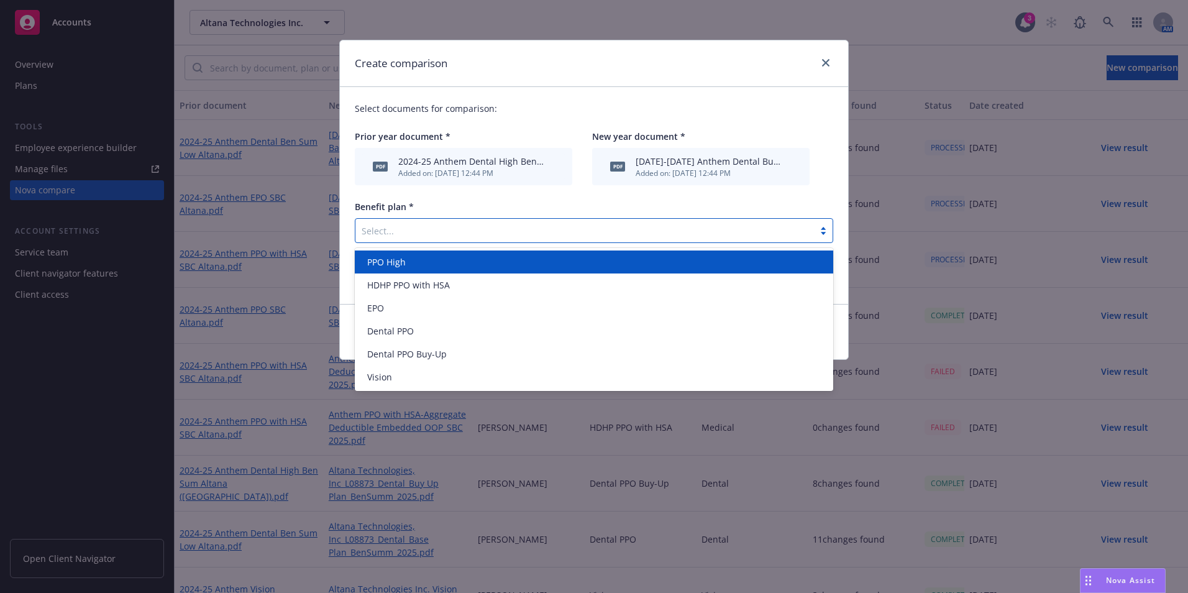
click at [647, 225] on div at bounding box center [585, 230] width 446 height 15
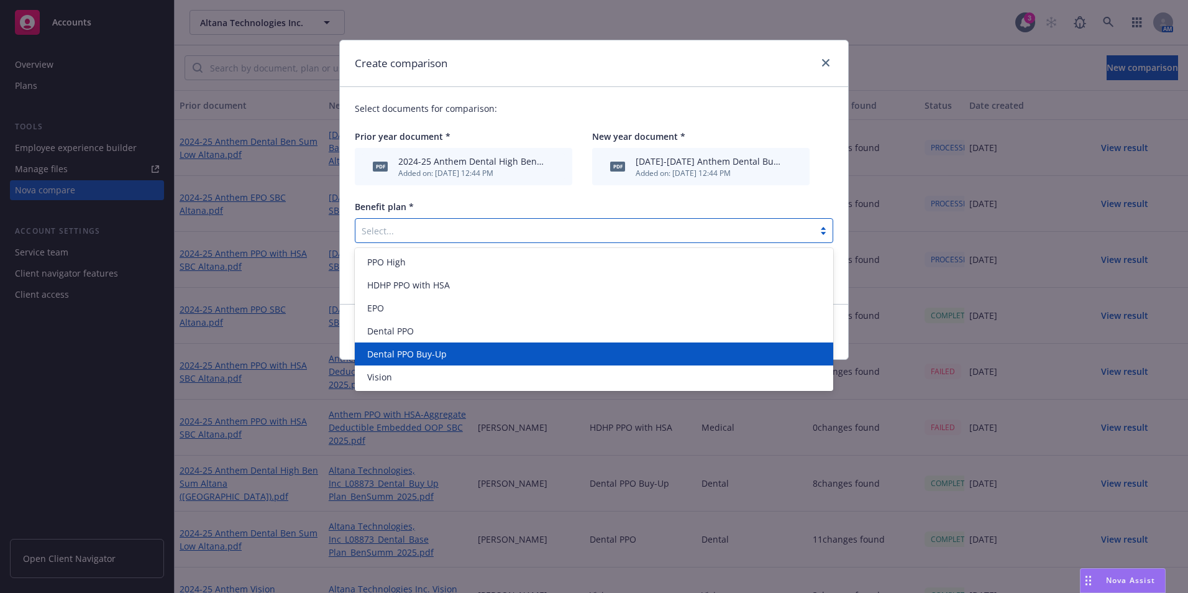
click at [602, 353] on div "Dental PPO Buy-Up" at bounding box center [593, 353] width 463 height 13
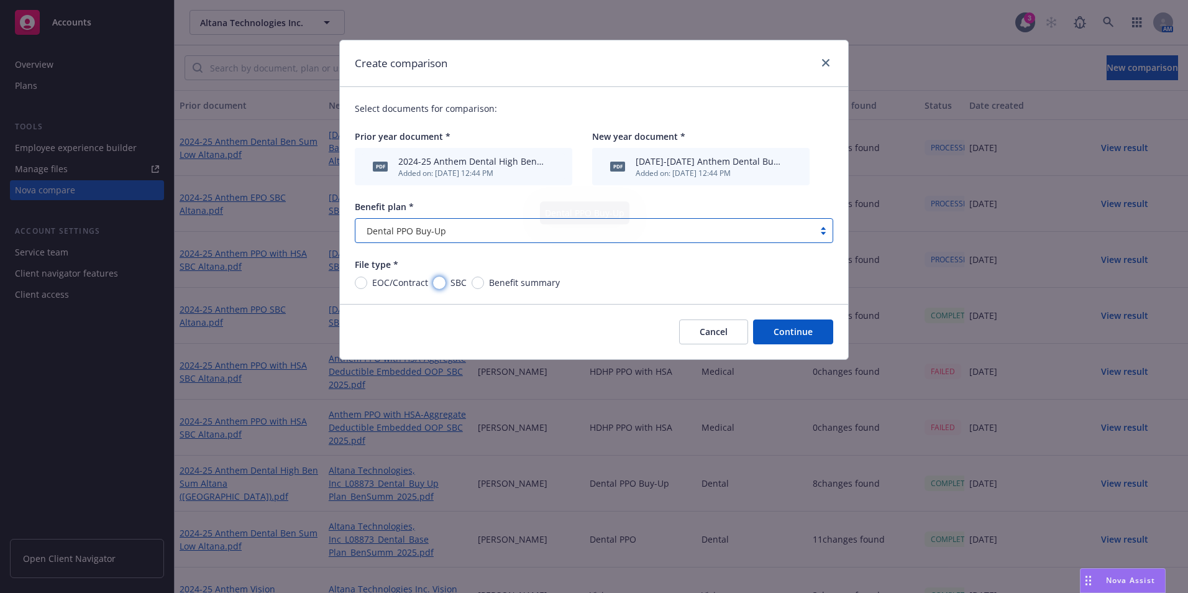
click at [441, 285] on input "SBC" at bounding box center [439, 282] width 12 height 12
radio input "true"
click at [820, 330] on button "Continue" at bounding box center [793, 331] width 80 height 25
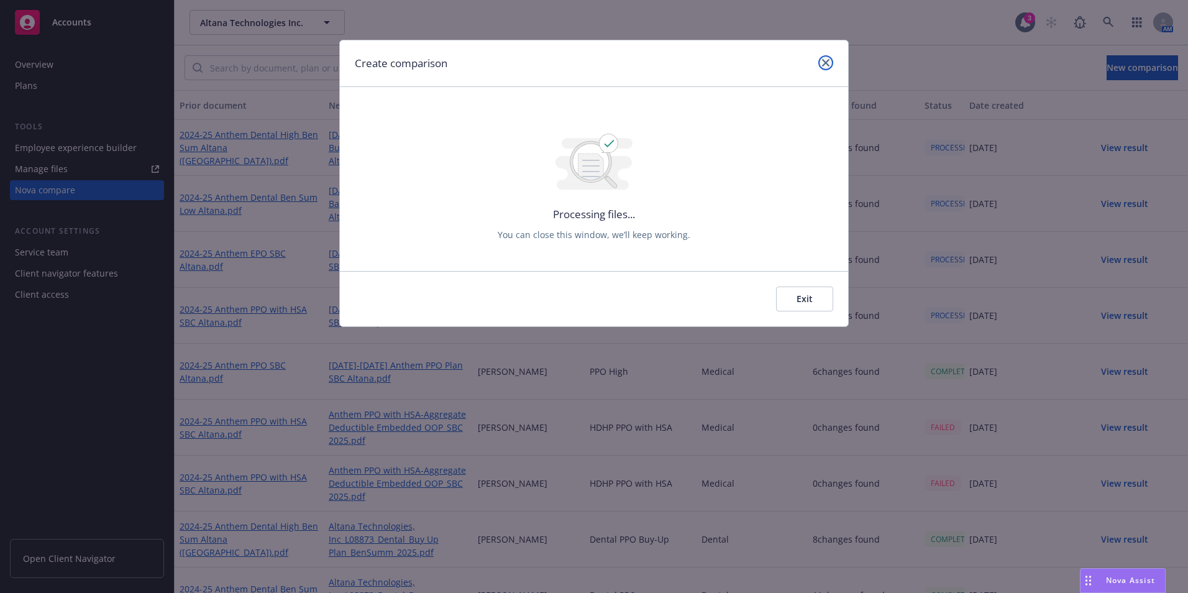
click at [821, 59] on link "close" at bounding box center [825, 62] width 15 height 15
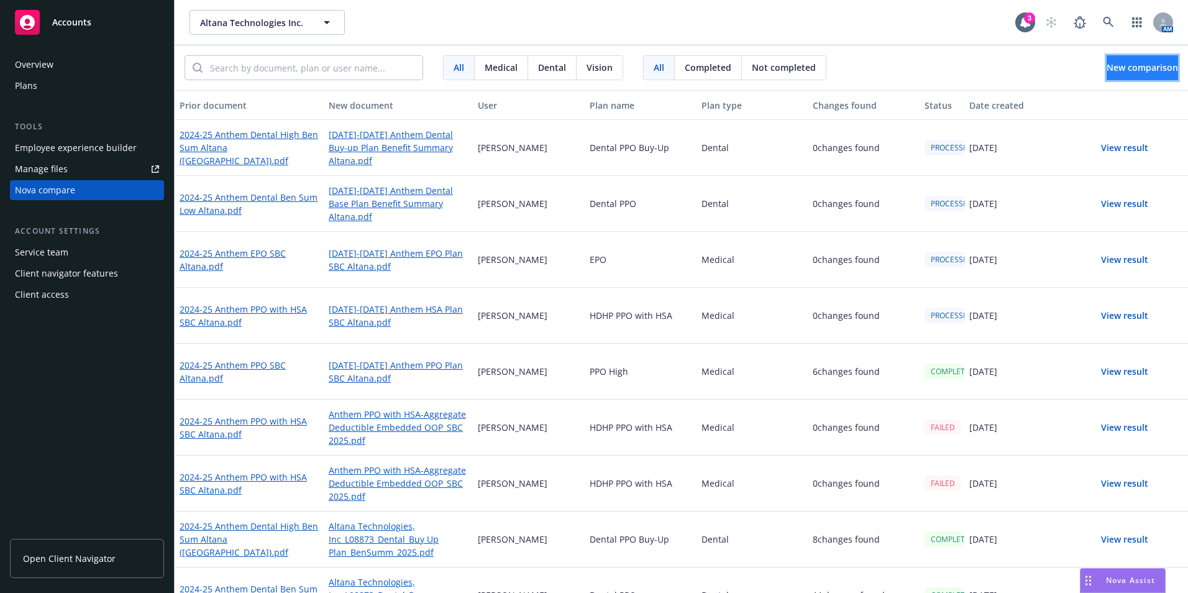
click at [1119, 58] on button "New comparison" at bounding box center [1141, 67] width 71 height 25
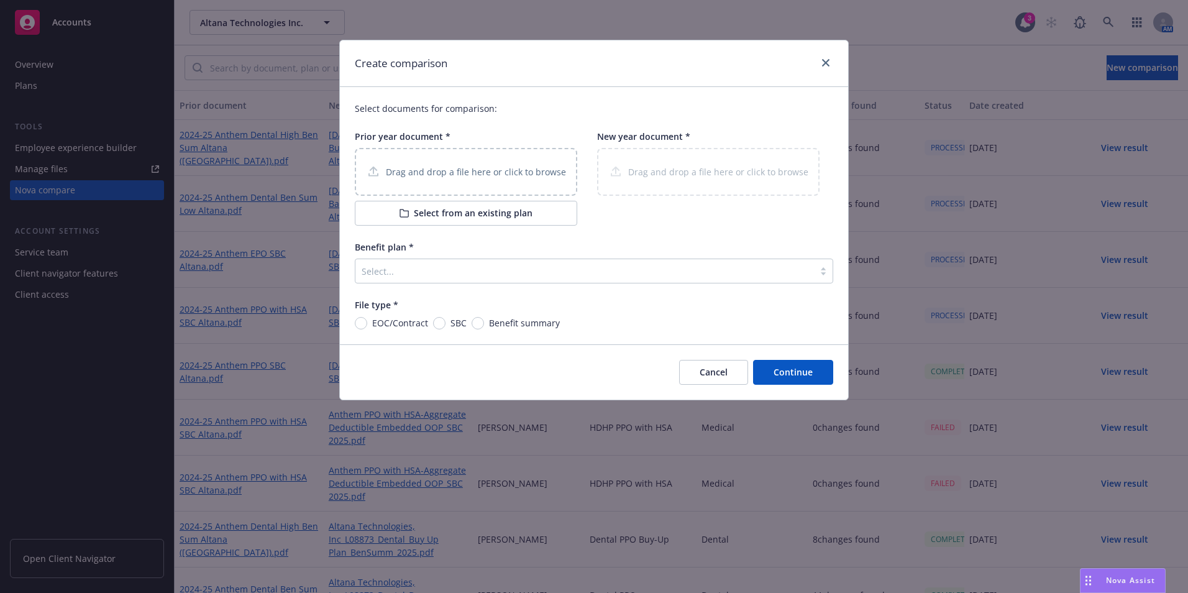
click at [512, 171] on p "Drag and drop a file here or click to browse" at bounding box center [476, 171] width 180 height 13
click at [448, 203] on button "Select from an existing plan" at bounding box center [466, 213] width 222 height 25
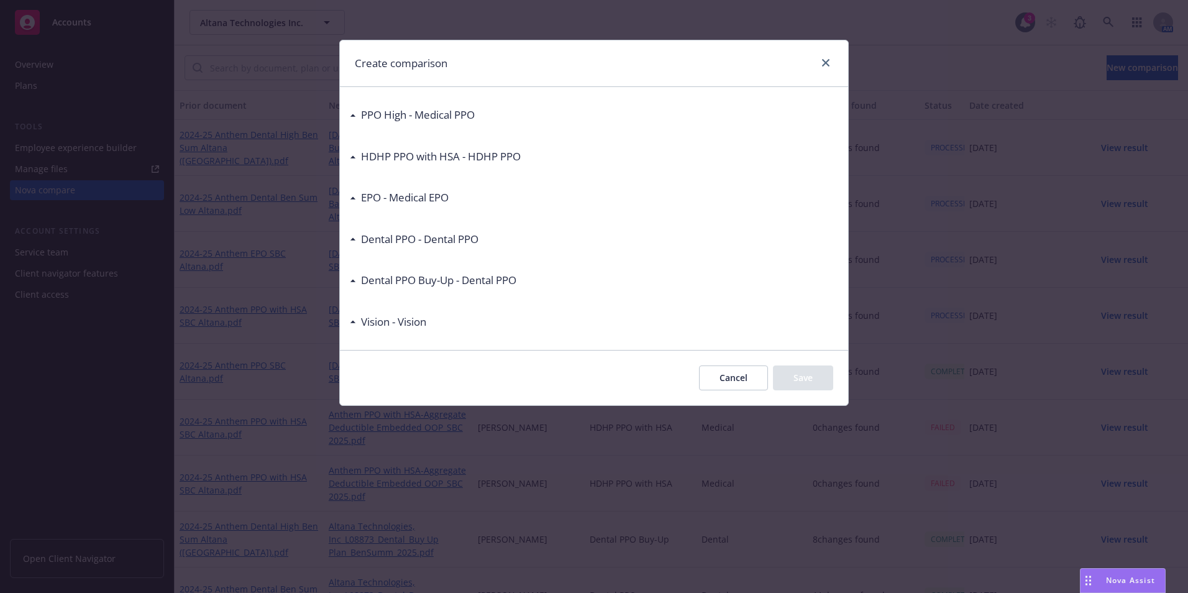
click at [362, 311] on div "Vision - Vision" at bounding box center [594, 322] width 488 height 26
drag, startPoint x: 370, startPoint y: 324, endPoint x: 384, endPoint y: 335, distance: 17.8
click at [370, 324] on h3 "Vision - Vision" at bounding box center [393, 322] width 65 height 16
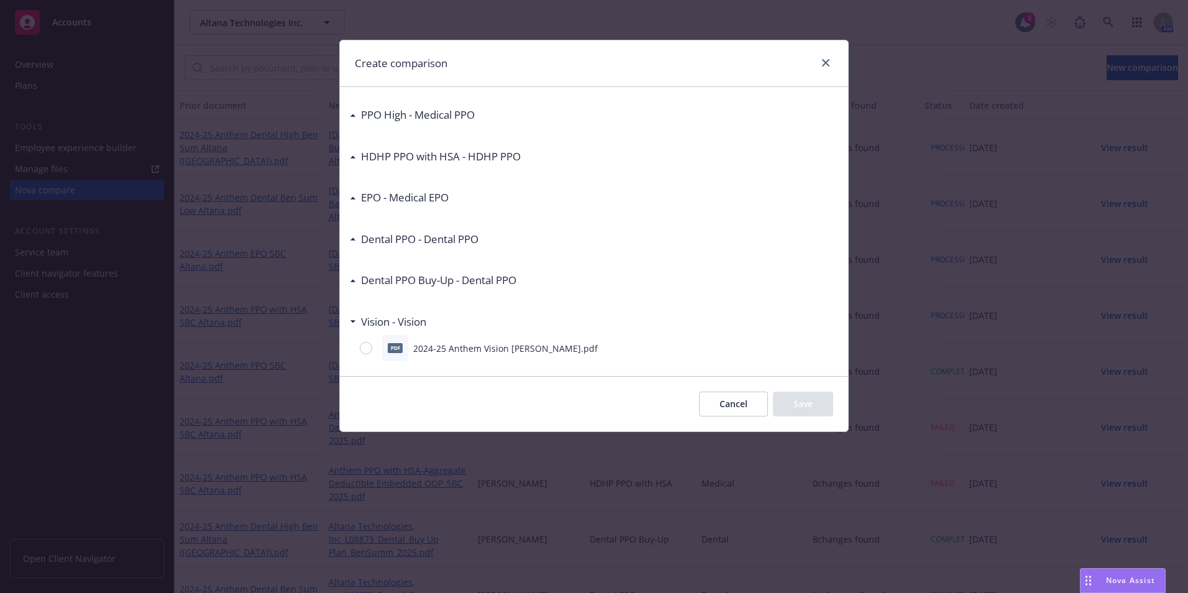
click at [374, 348] on div at bounding box center [368, 348] width 17 height 12
click at [372, 348] on input "radio" at bounding box center [366, 348] width 12 height 12
radio input "true"
click at [811, 403] on button "Save" at bounding box center [803, 403] width 60 height 25
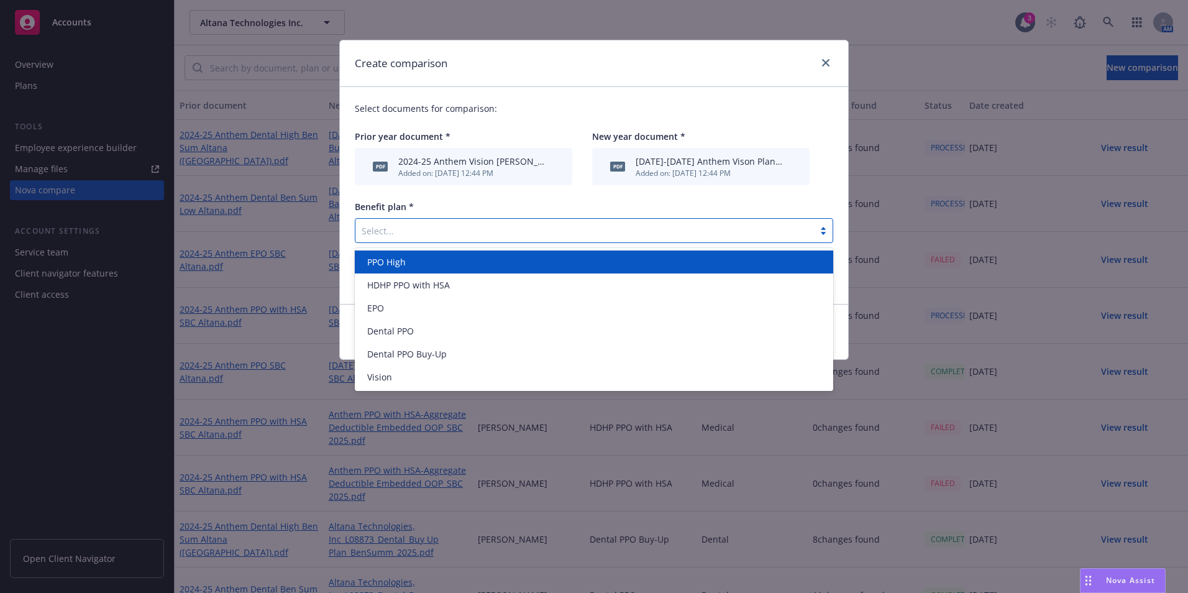
click at [428, 225] on div at bounding box center [585, 230] width 446 height 15
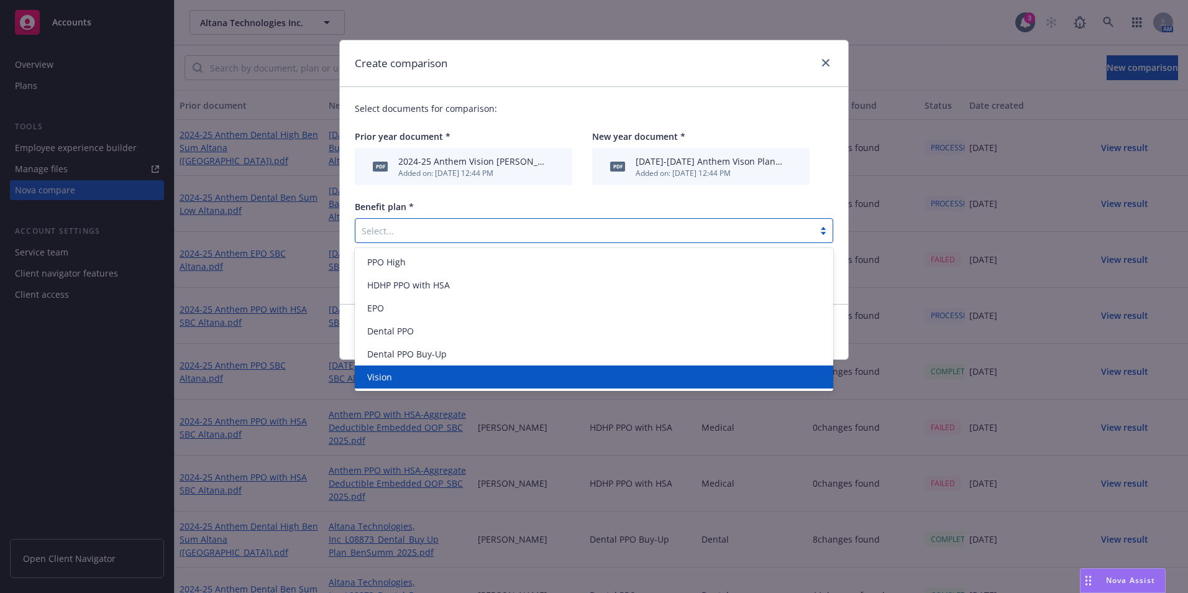
click at [460, 370] on div "Vision" at bounding box center [593, 376] width 463 height 13
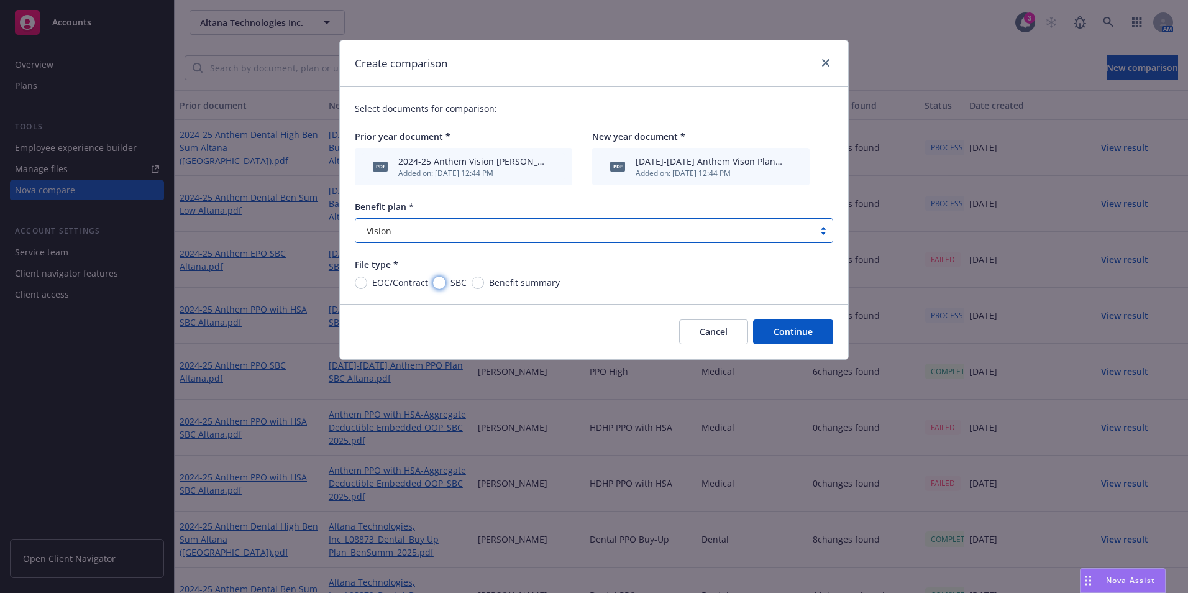
click at [437, 283] on input "SBC" at bounding box center [439, 282] width 12 height 12
radio input "true"
click at [515, 288] on span "Benefit summary" at bounding box center [524, 282] width 71 height 13
click at [484, 288] on input "Benefit summary" at bounding box center [477, 282] width 12 height 12
radio input "true"
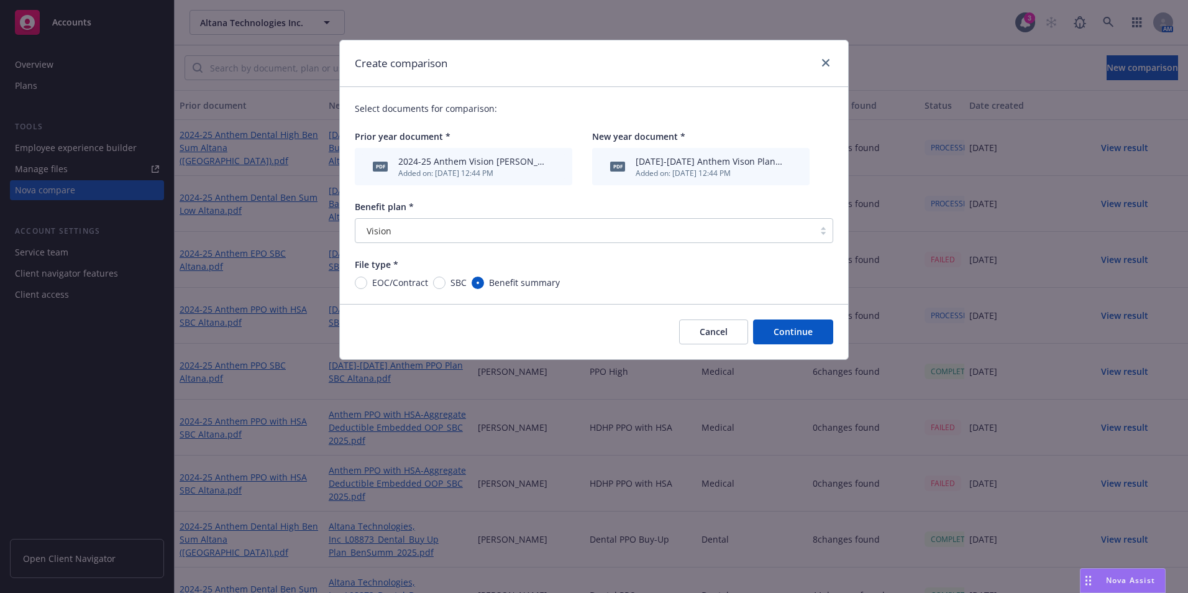
click at [778, 335] on button "Continue" at bounding box center [793, 331] width 80 height 25
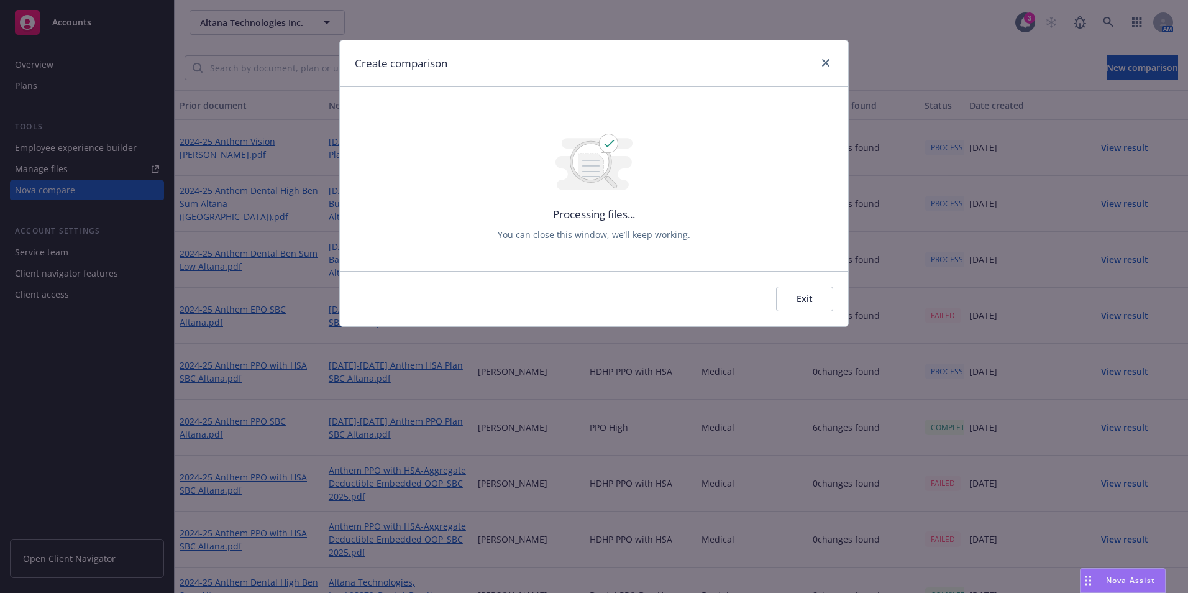
click at [806, 302] on button "Exit" at bounding box center [804, 298] width 57 height 25
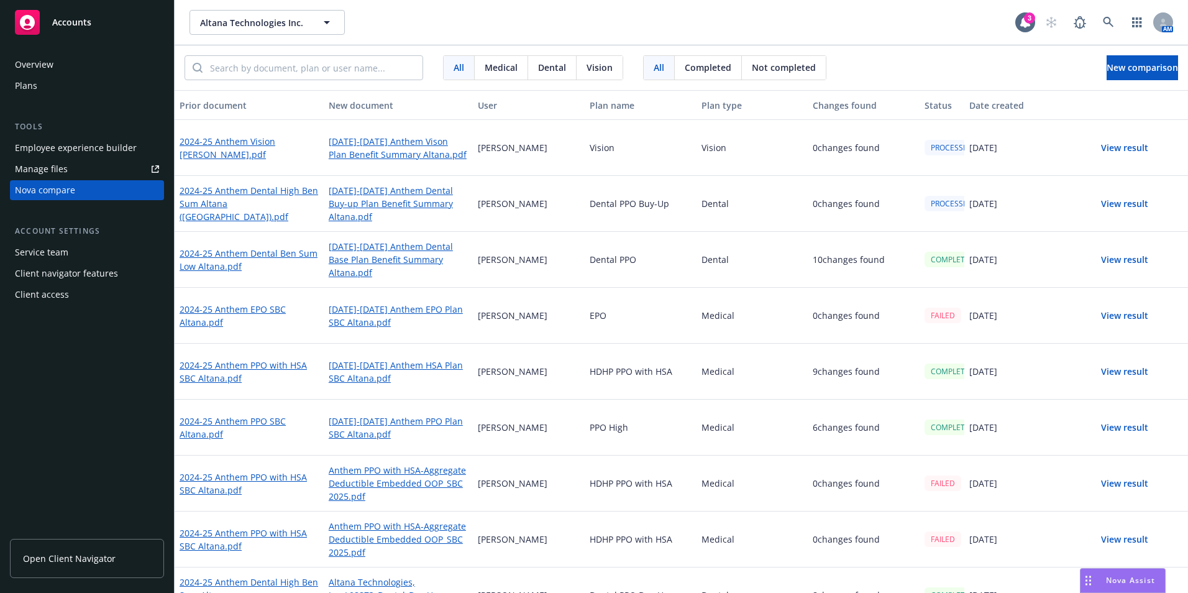
click at [1122, 424] on button "View result" at bounding box center [1124, 427] width 87 height 25
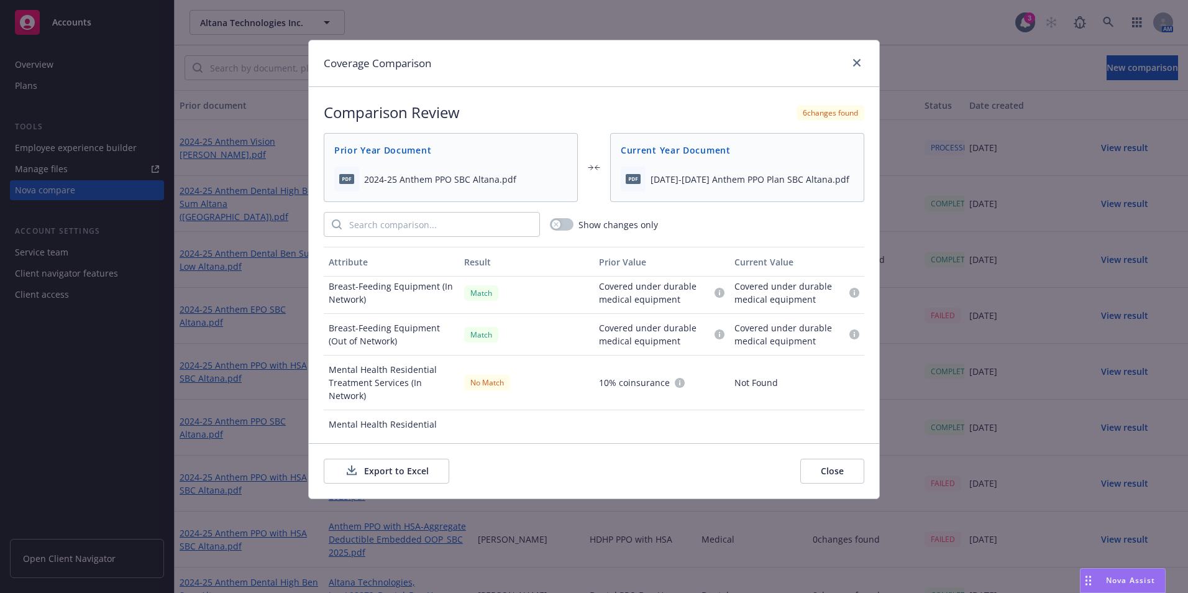
scroll to position [2174, 0]
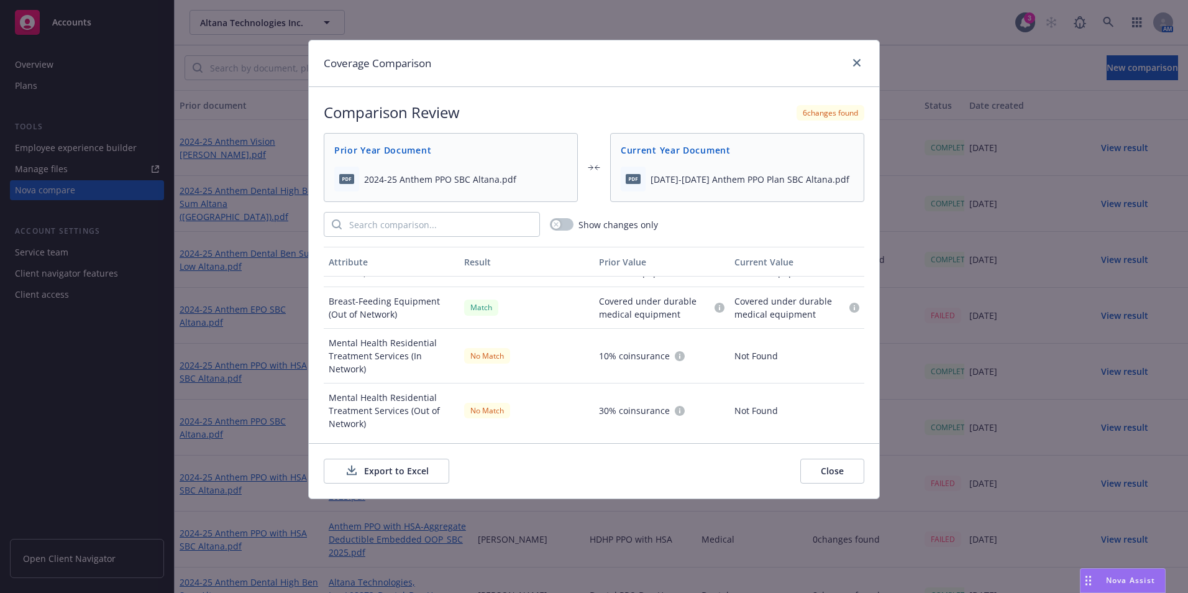
click at [387, 465] on button "Export to Excel" at bounding box center [386, 470] width 125 height 25
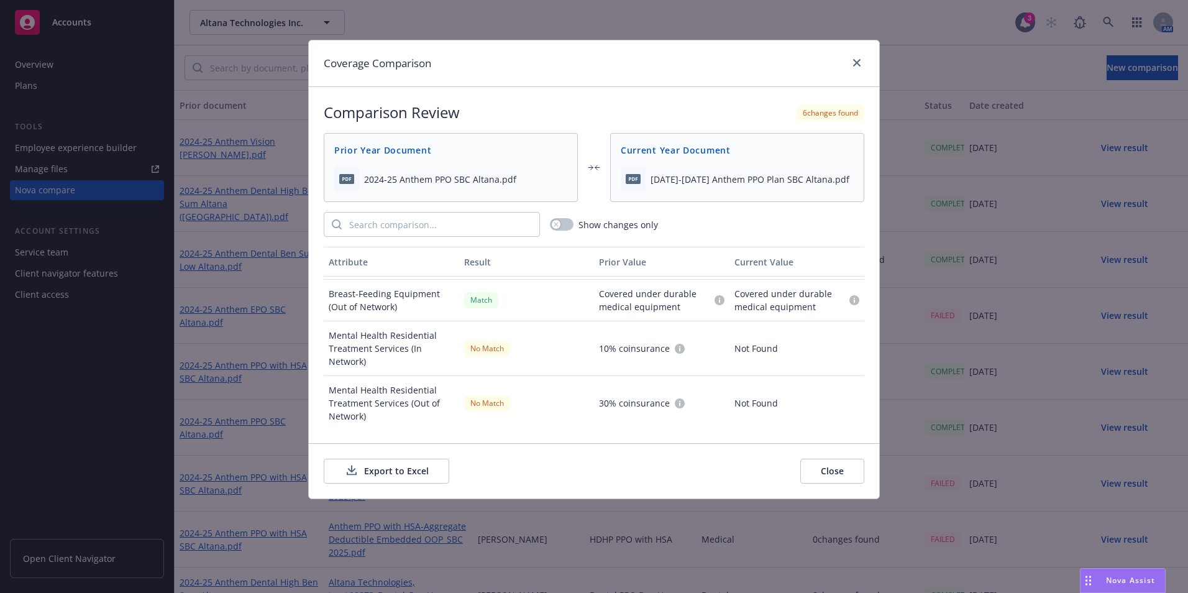
scroll to position [2184, 0]
click at [350, 182] on icon at bounding box center [346, 179] width 15 height 10
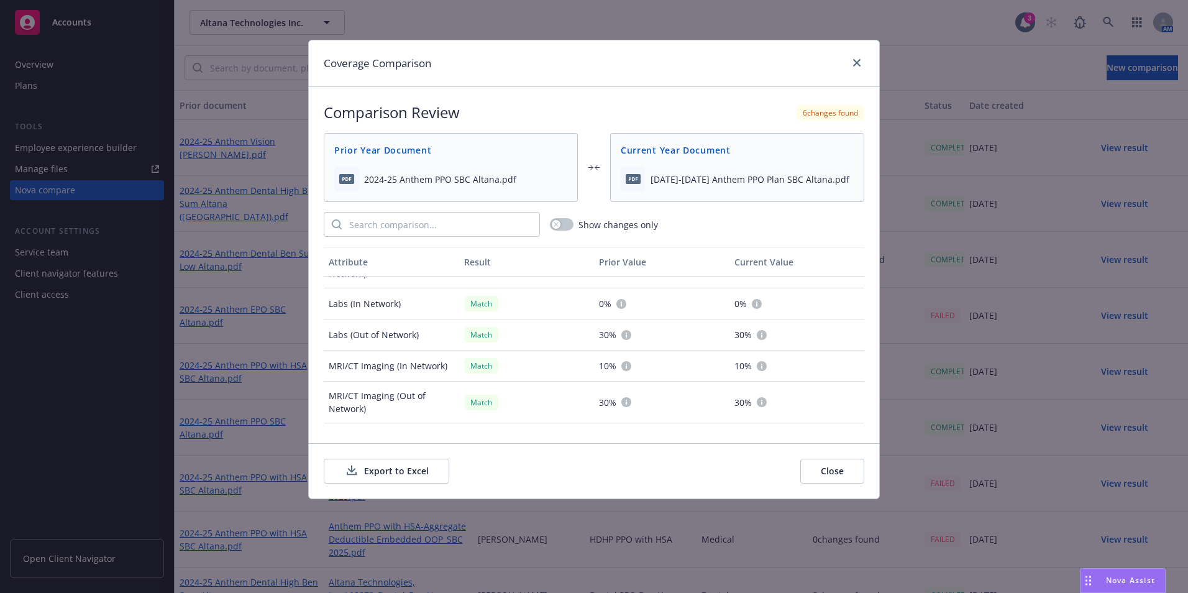
scroll to position [1935, 0]
click at [832, 471] on button "Close" at bounding box center [832, 470] width 64 height 25
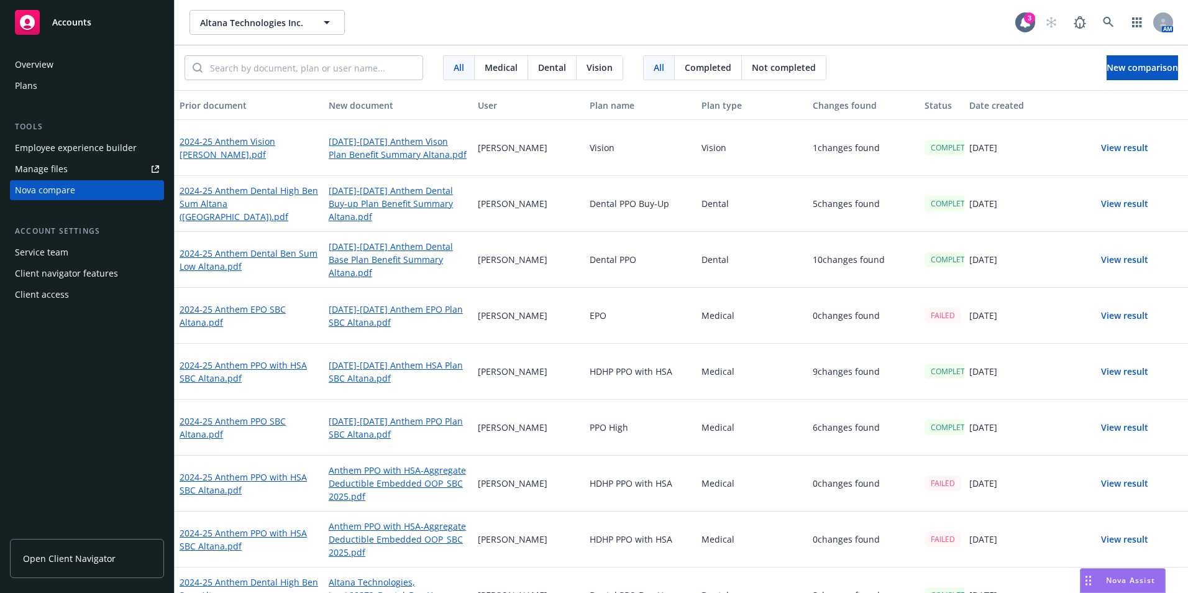
click at [415, 15] on div "Altana Technologies Inc. Altana Technologies Inc." at bounding box center [601, 22] width 825 height 25
click at [258, 425] on link "2024-25 Anthem PPO SBC Altana.pdf" at bounding box center [249, 427] width 139 height 29
drag, startPoint x: 234, startPoint y: 353, endPoint x: 235, endPoint y: 362, distance: 8.8
click at [235, 355] on div "2024-25 Anthem PPO with HSA SBC Altana.pdf" at bounding box center [249, 371] width 149 height 56
click at [234, 363] on link "2024-25 Anthem PPO with HSA SBC Altana.pdf" at bounding box center [249, 371] width 139 height 29
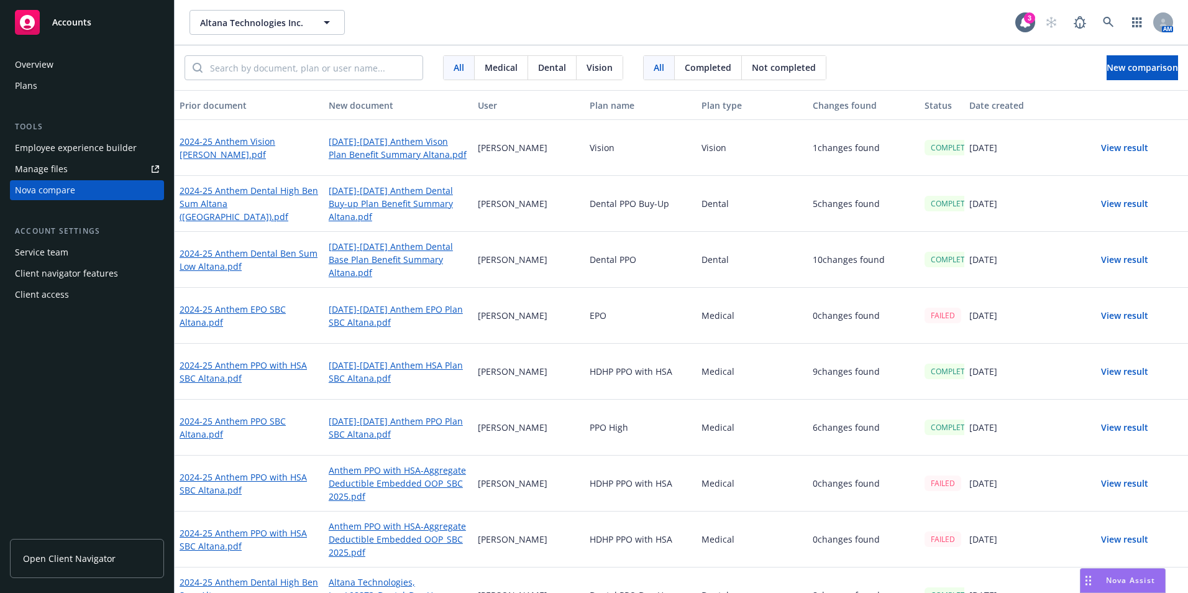
drag, startPoint x: 1139, startPoint y: 372, endPoint x: 1109, endPoint y: 371, distance: 29.2
click at [1139, 372] on button "View result" at bounding box center [1124, 371] width 87 height 25
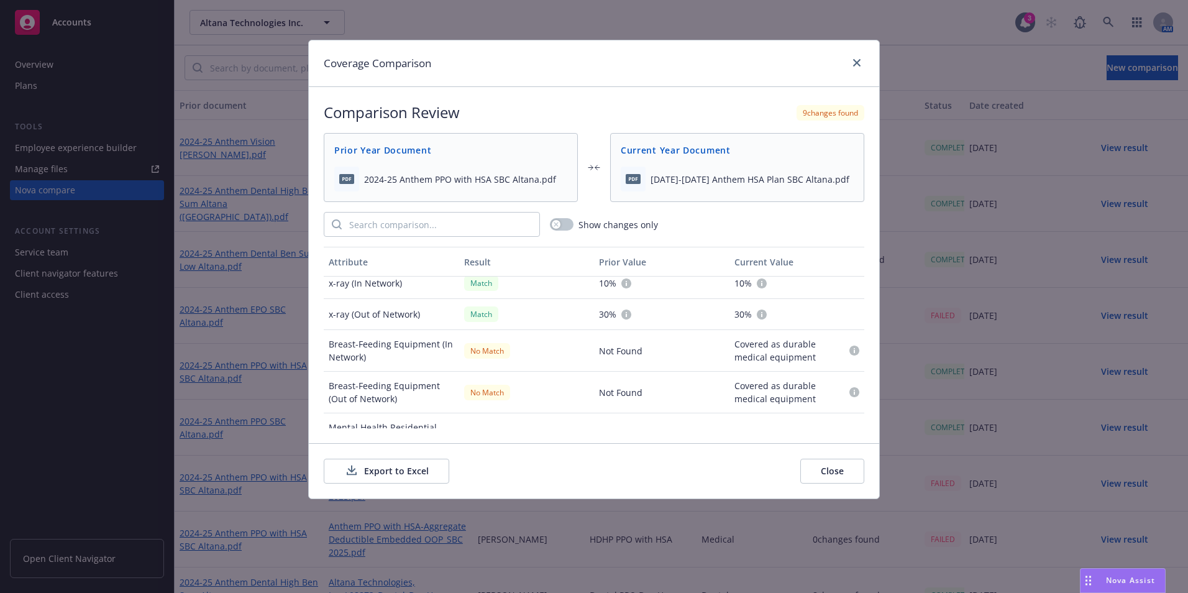
scroll to position [2122, 0]
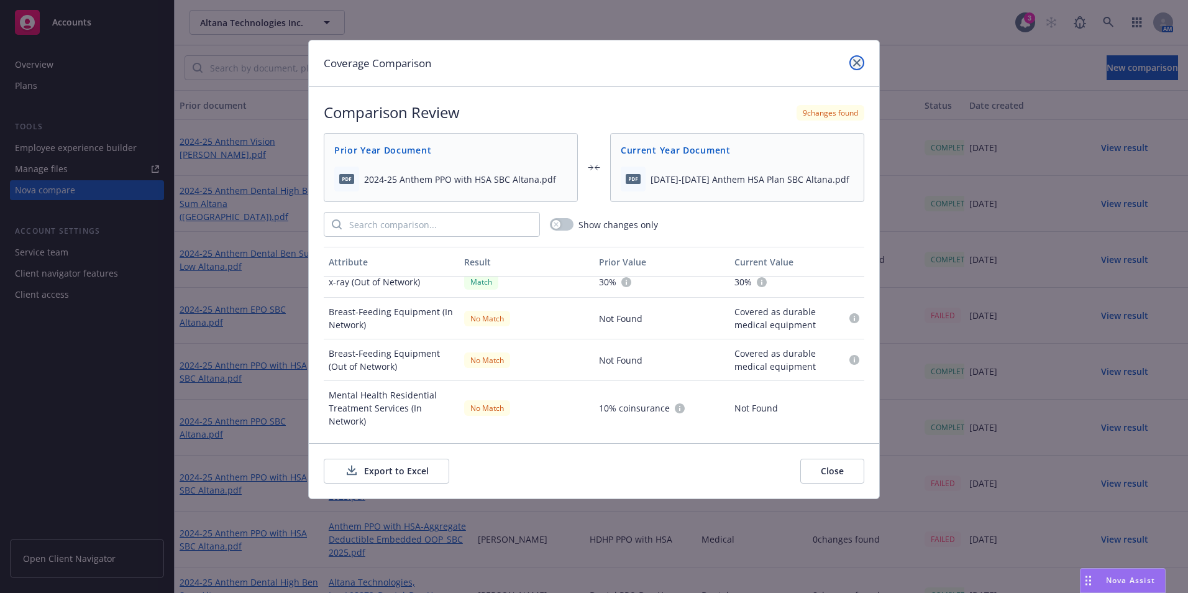
click at [854, 65] on icon "close" at bounding box center [856, 62] width 7 height 7
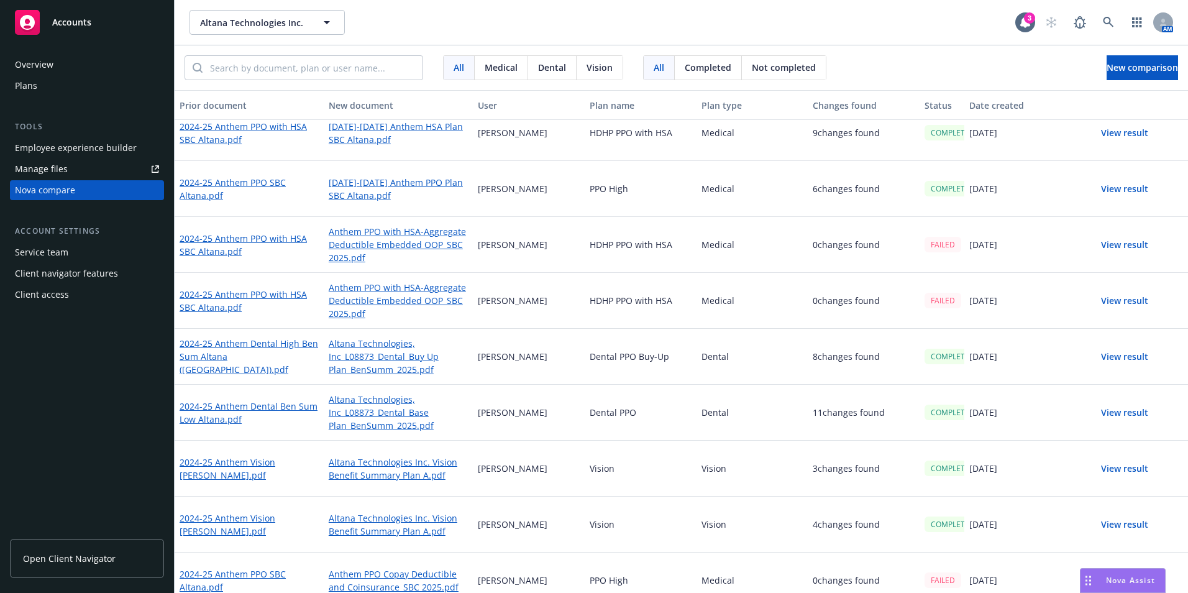
scroll to position [310, 0]
